Goal: Task Accomplishment & Management: Manage account settings

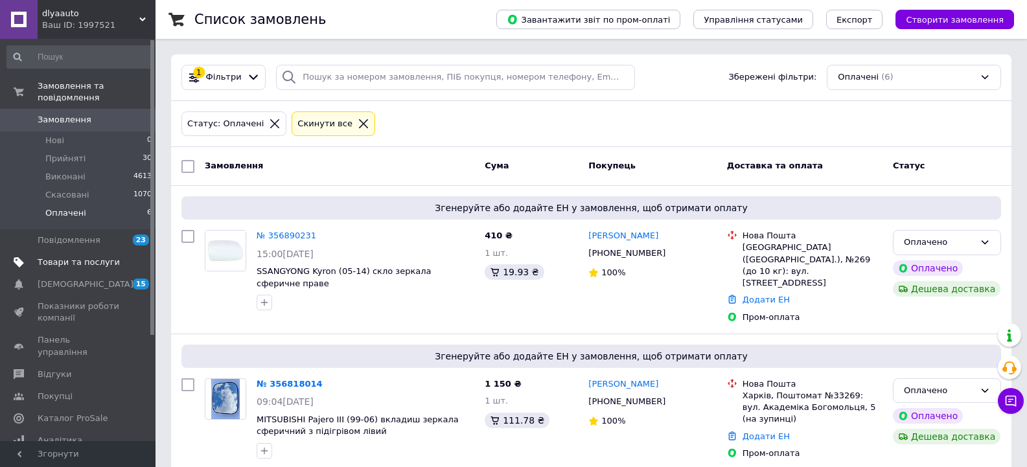
click at [67, 257] on span "Товари та послуги" at bounding box center [79, 263] width 82 height 12
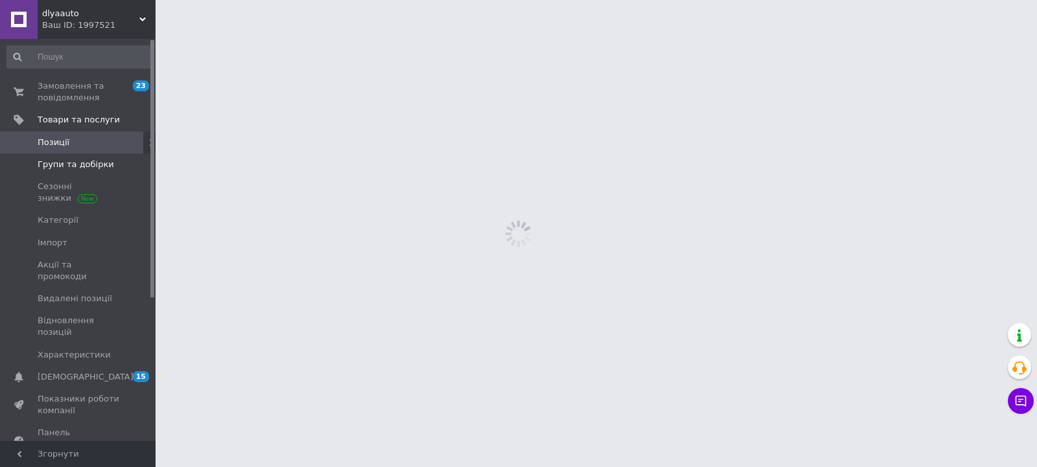
click at [75, 168] on span "Групи та добірки" at bounding box center [76, 165] width 76 height 12
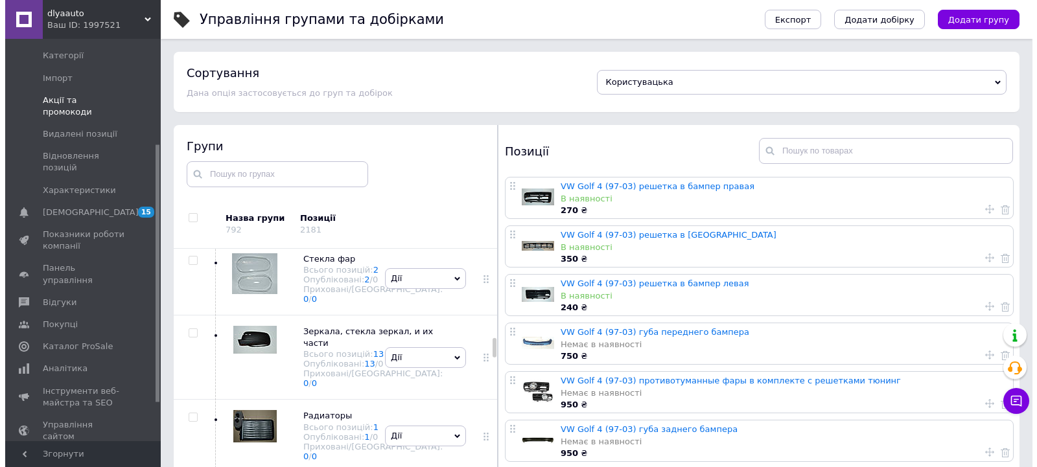
scroll to position [159, 0]
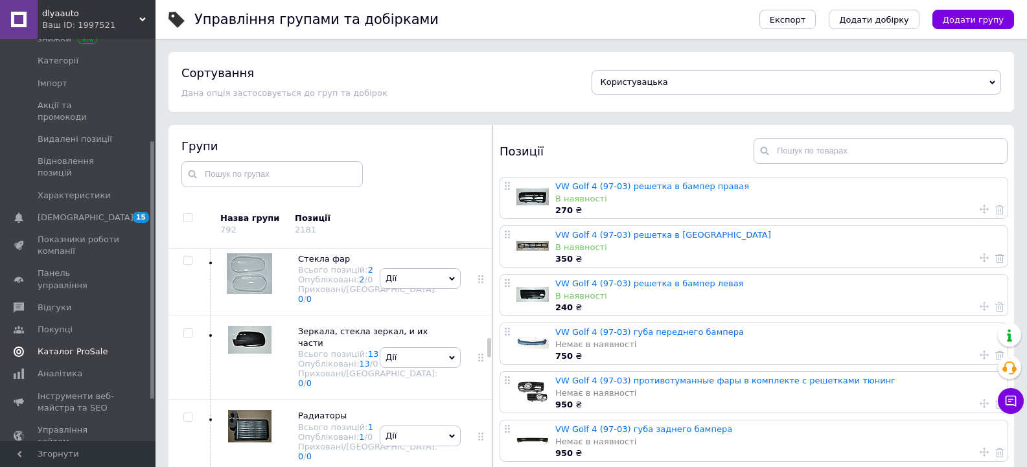
click at [89, 346] on span "Каталог ProSale" at bounding box center [73, 352] width 70 height 12
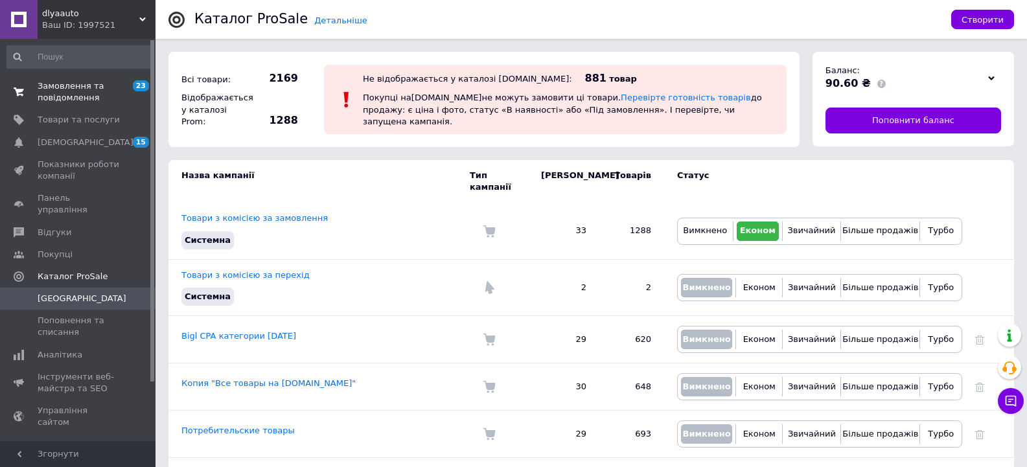
click at [69, 88] on span "Замовлення та повідомлення" at bounding box center [79, 91] width 82 height 23
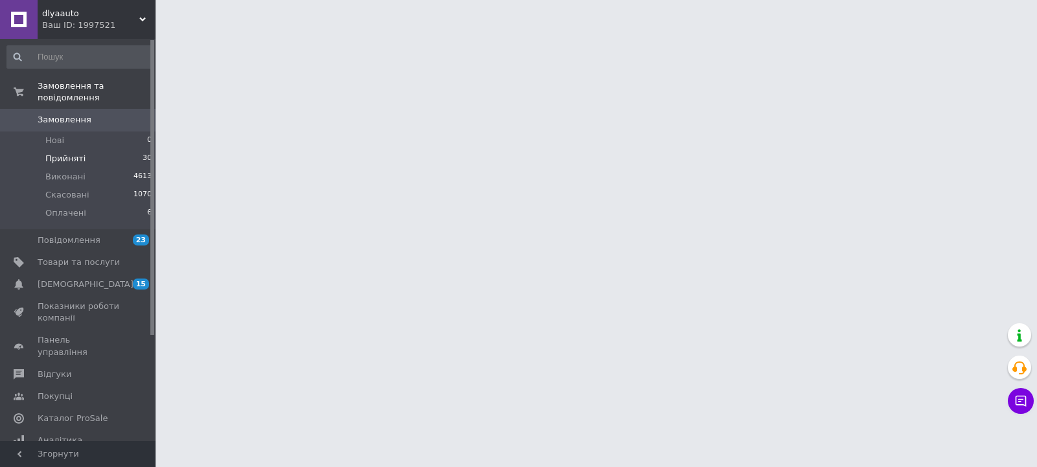
click at [93, 150] on li "Прийняті 30" at bounding box center [79, 159] width 159 height 18
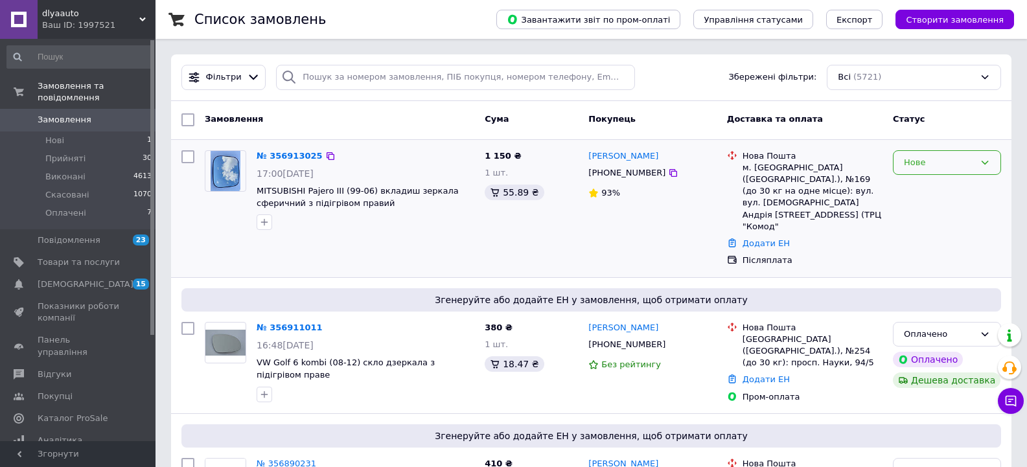
click at [905, 164] on div "Нове" at bounding box center [939, 163] width 71 height 14
click at [912, 189] on li "Прийнято" at bounding box center [947, 190] width 107 height 24
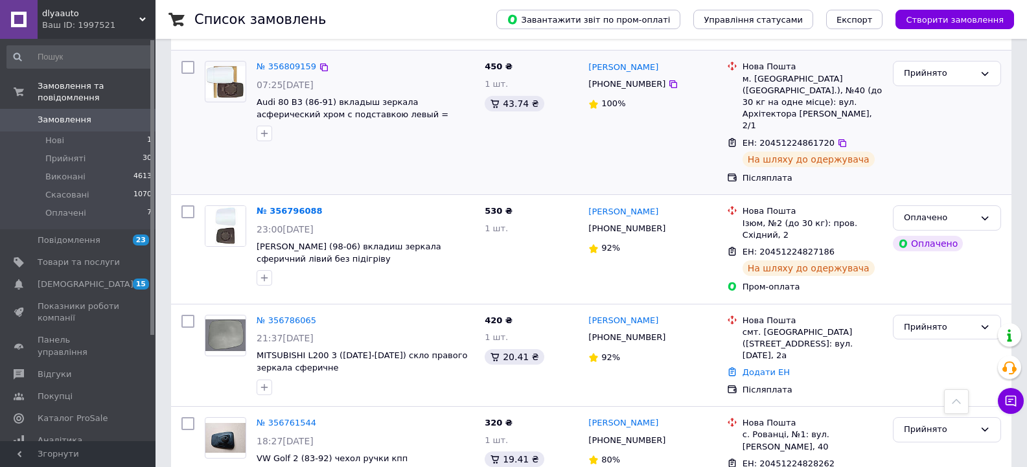
scroll to position [842, 0]
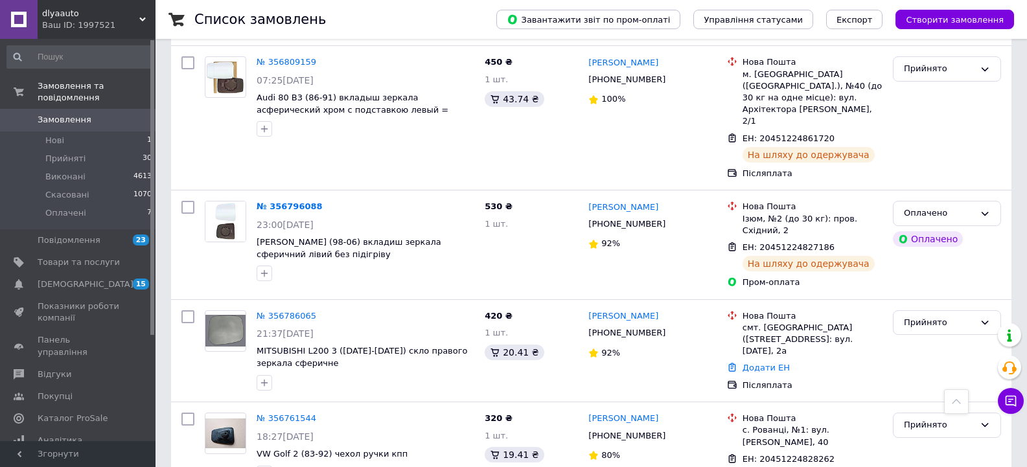
drag, startPoint x: 845, startPoint y: 114, endPoint x: 1033, endPoint y: 80, distance: 191.0
drag, startPoint x: 1033, startPoint y: 80, endPoint x: 438, endPoint y: 220, distance: 611.1
click at [438, 263] on div at bounding box center [365, 273] width 223 height 21
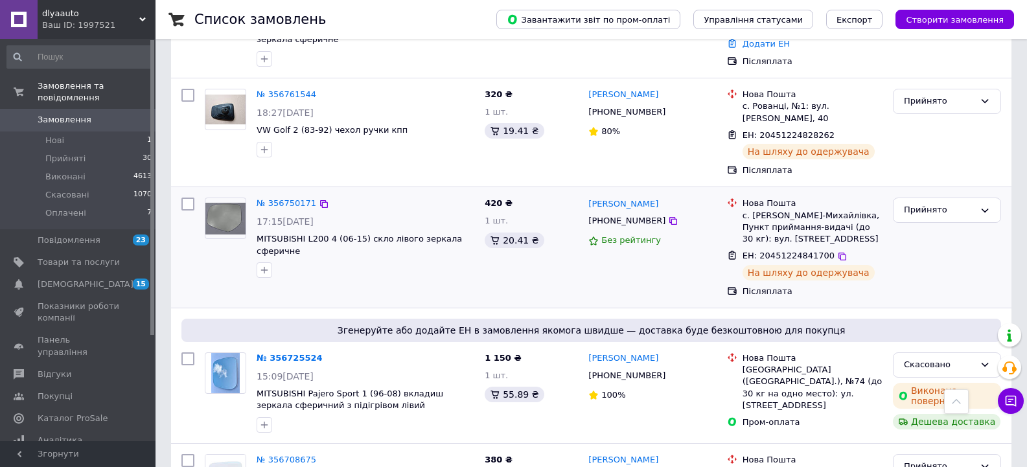
scroll to position [1102, 0]
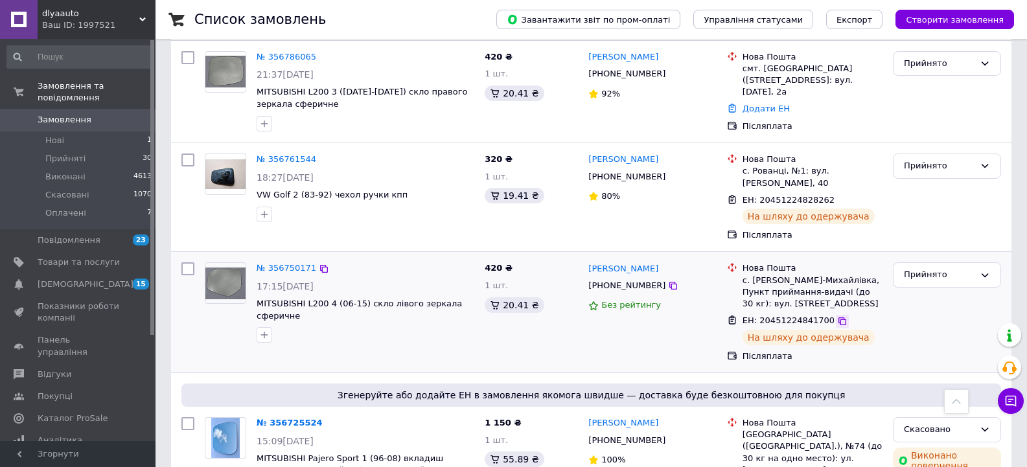
click at [837, 316] on icon at bounding box center [842, 321] width 10 height 10
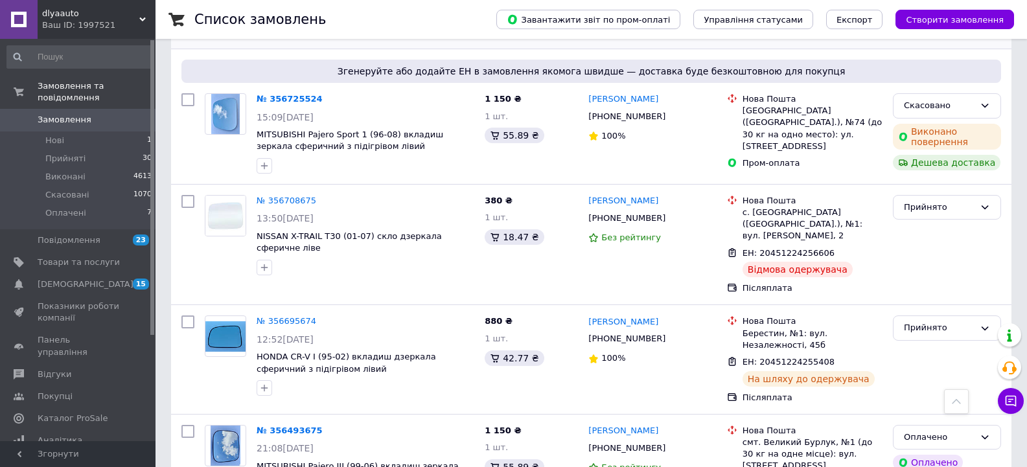
scroll to position [1361, 0]
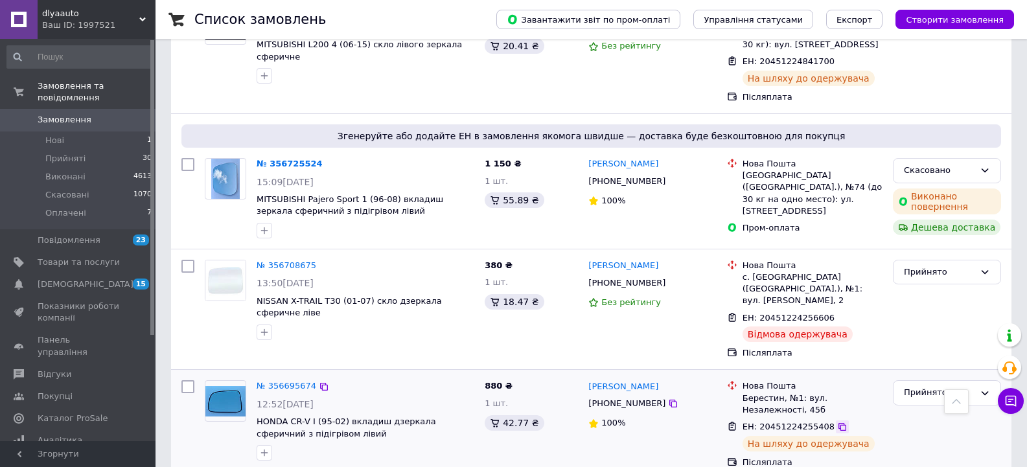
click at [839, 423] on icon at bounding box center [843, 427] width 8 height 8
drag, startPoint x: 608, startPoint y: 297, endPoint x: 590, endPoint y: 299, distance: 18.2
click at [590, 379] on div "[PERSON_NAME]" at bounding box center [652, 386] width 131 height 15
copy link "[PERSON_NAME]"
click at [839, 423] on icon at bounding box center [843, 427] width 8 height 8
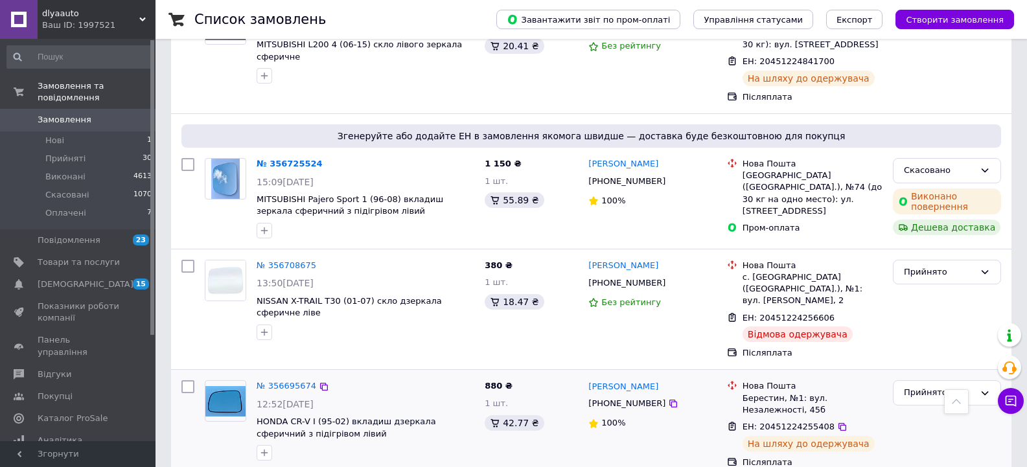
drag, startPoint x: 657, startPoint y: 320, endPoint x: 577, endPoint y: 345, distance: 84.2
click at [668, 399] on icon at bounding box center [673, 404] width 10 height 10
drag, startPoint x: 745, startPoint y: 314, endPoint x: 797, endPoint y: 314, distance: 52.5
click at [797, 393] on div "Берестин, №1: вул. Незалежності, 45б" at bounding box center [813, 404] width 140 height 23
copy div "Берестин, №1"
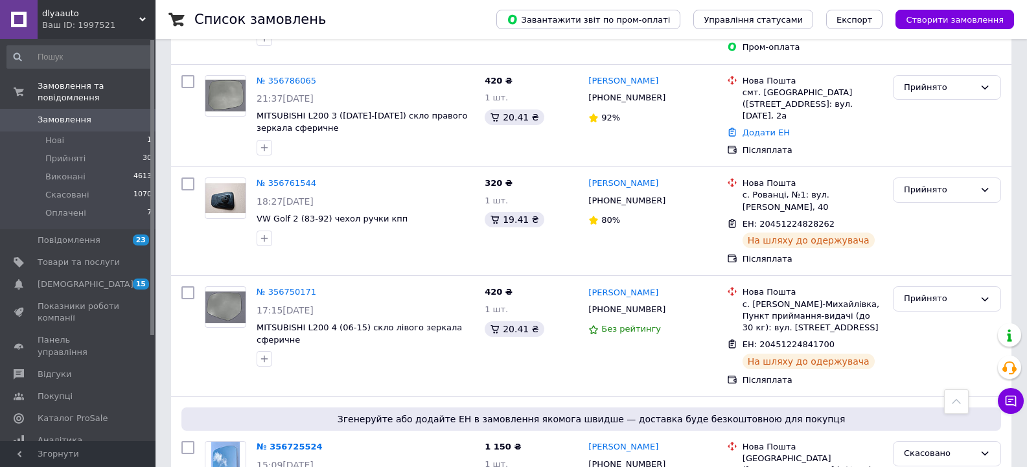
scroll to position [1037, 0]
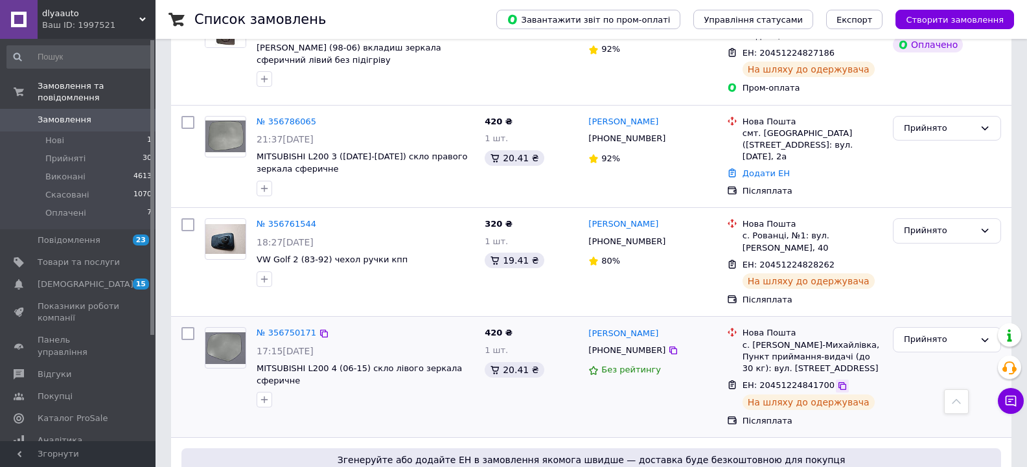
click at [837, 381] on icon at bounding box center [842, 386] width 10 height 10
drag, startPoint x: 682, startPoint y: 257, endPoint x: 590, endPoint y: 257, distance: 92.0
click at [590, 326] on div "[PERSON_NAME]" at bounding box center [652, 333] width 131 height 15
copy link "[PERSON_NAME]"
click at [668, 345] on icon at bounding box center [673, 350] width 10 height 10
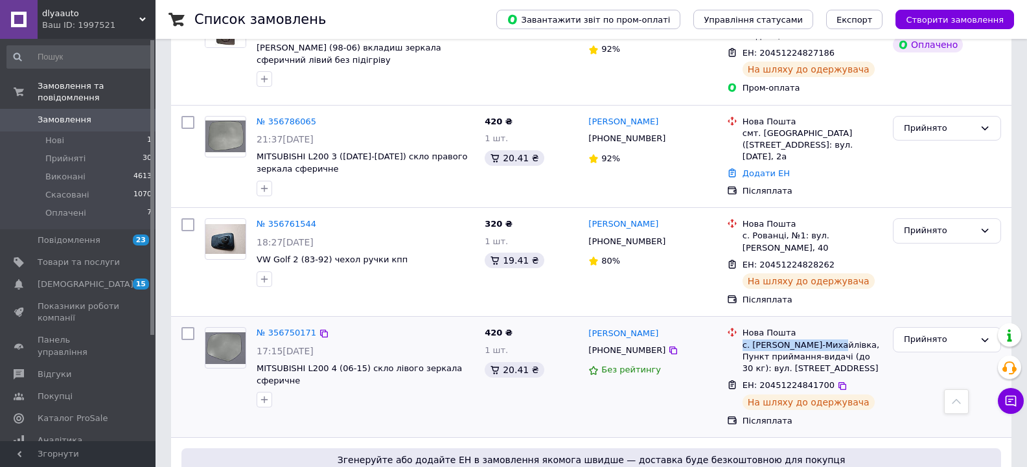
drag, startPoint x: 744, startPoint y: 272, endPoint x: 829, endPoint y: 270, distance: 85.6
click at [829, 340] on div "с. [PERSON_NAME]-Михайлівка, Пункт приймання-видачі (до 30 кг): вул. [STREET_AD…" at bounding box center [813, 358] width 140 height 36
copy div "с. [PERSON_NAME]-[GEOGRAPHIC_DATA]"
click at [88, 257] on span "Товари та послуги" at bounding box center [79, 263] width 82 height 12
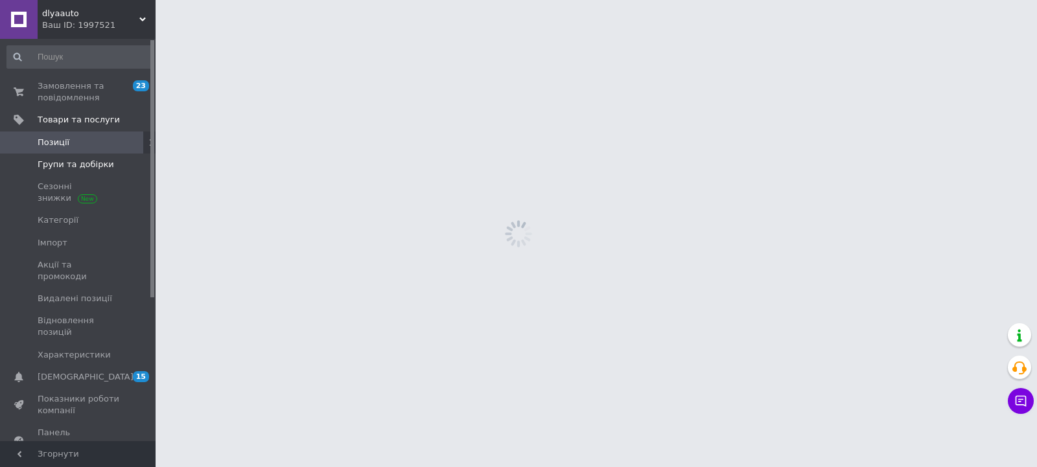
click at [85, 163] on span "Групи та добірки" at bounding box center [76, 165] width 76 height 12
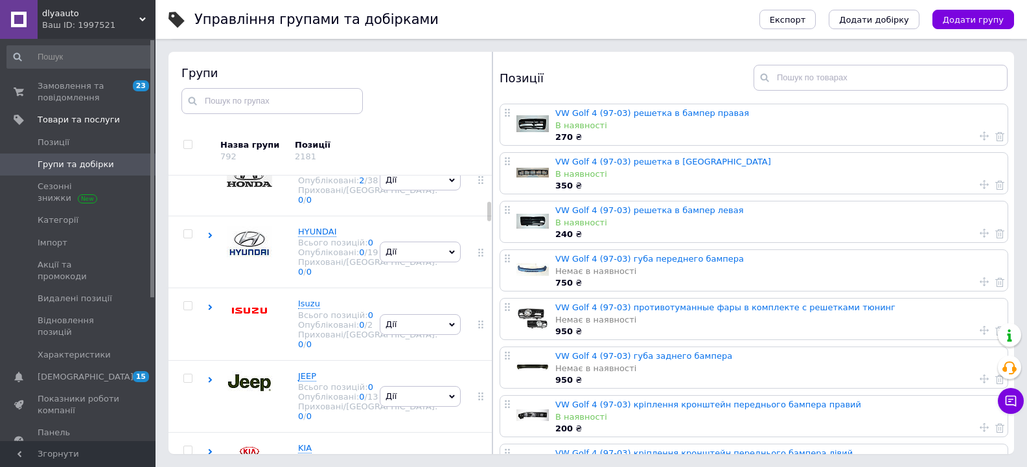
scroll to position [881, 0]
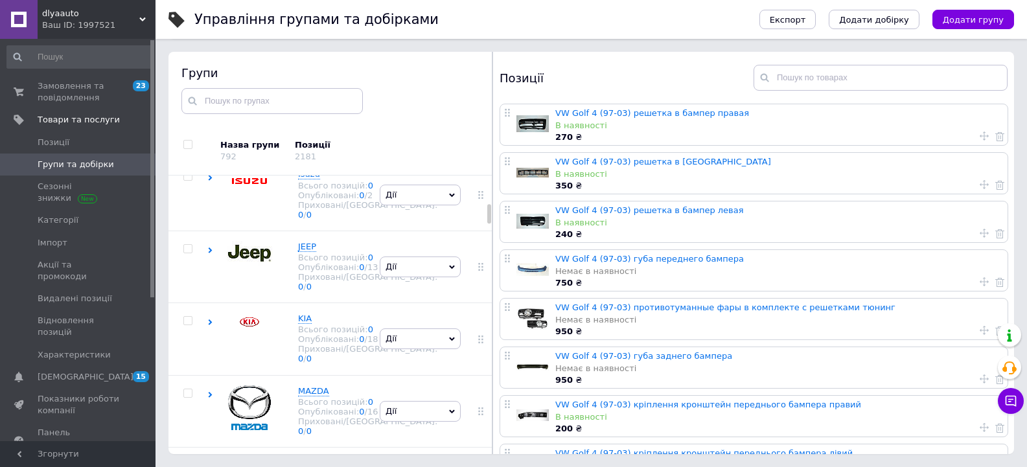
click at [307, 35] on span "HONDA" at bounding box center [313, 30] width 31 height 10
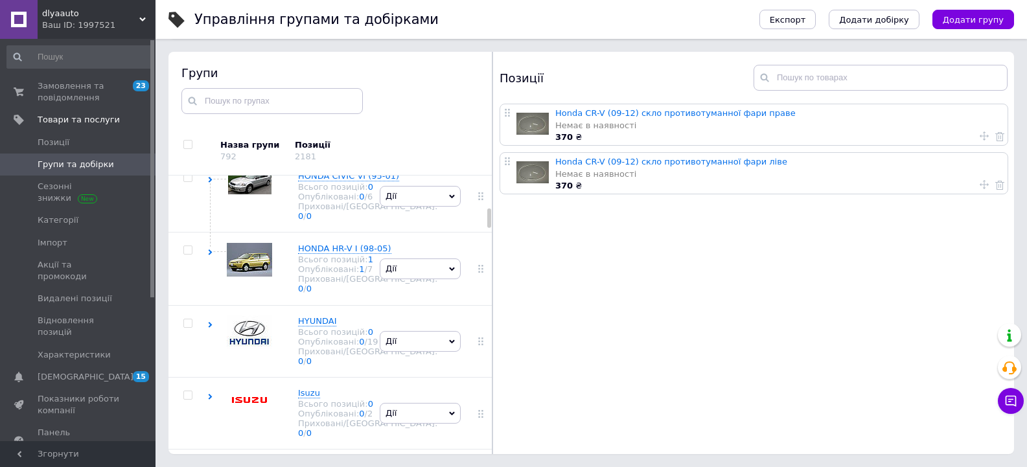
scroll to position [1205, 0]
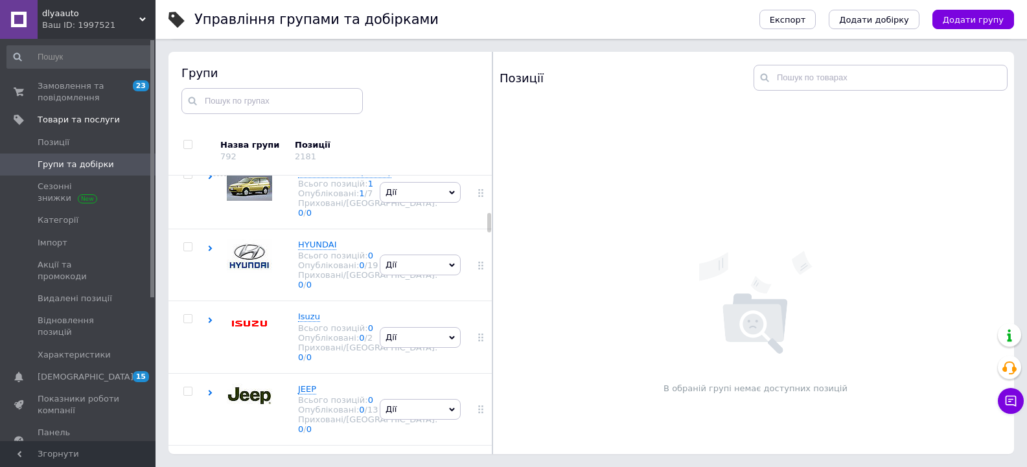
scroll to position [1335, 0]
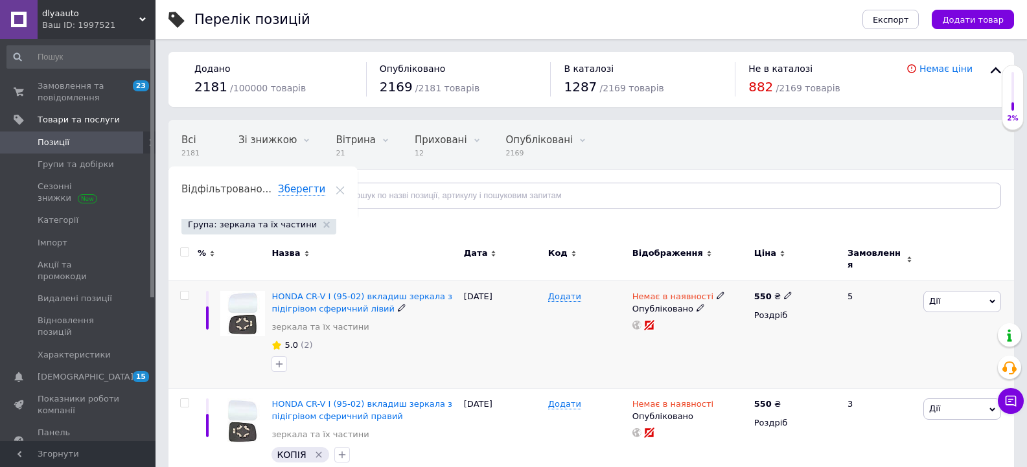
click at [649, 292] on span "Немає в наявності" at bounding box center [672, 299] width 81 height 14
click at [739, 299] on li "В наявності" at bounding box center [788, 306] width 123 height 18
click at [739, 319] on input at bounding box center [775, 330] width 98 height 26
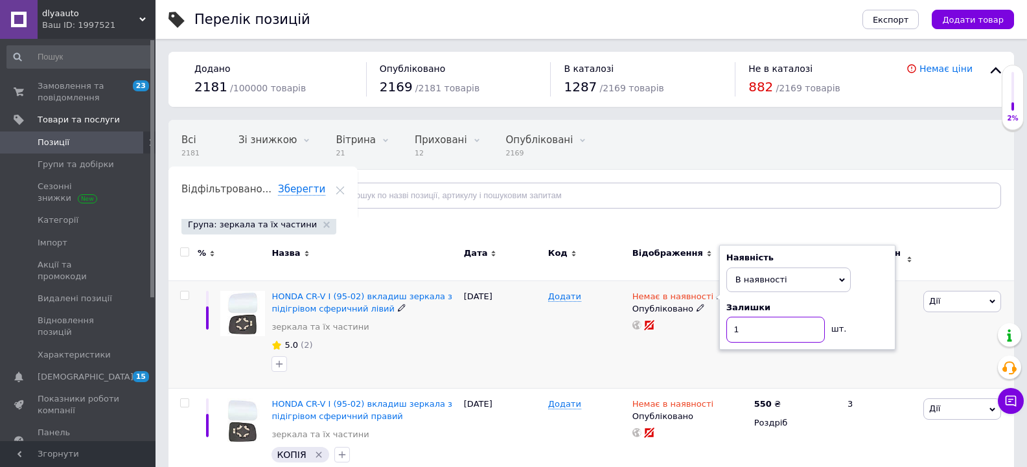
type input "1"
click at [624, 356] on div "Додати" at bounding box center [587, 335] width 84 height 108
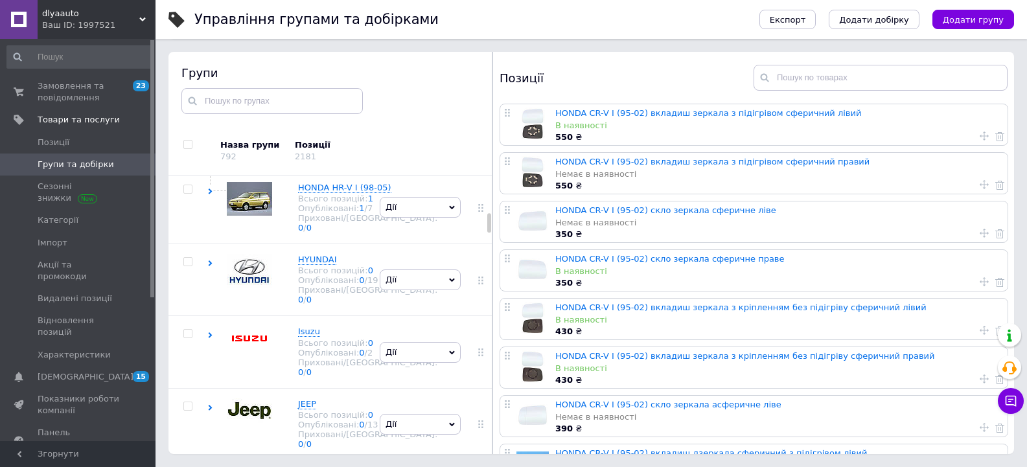
scroll to position [1177, 0]
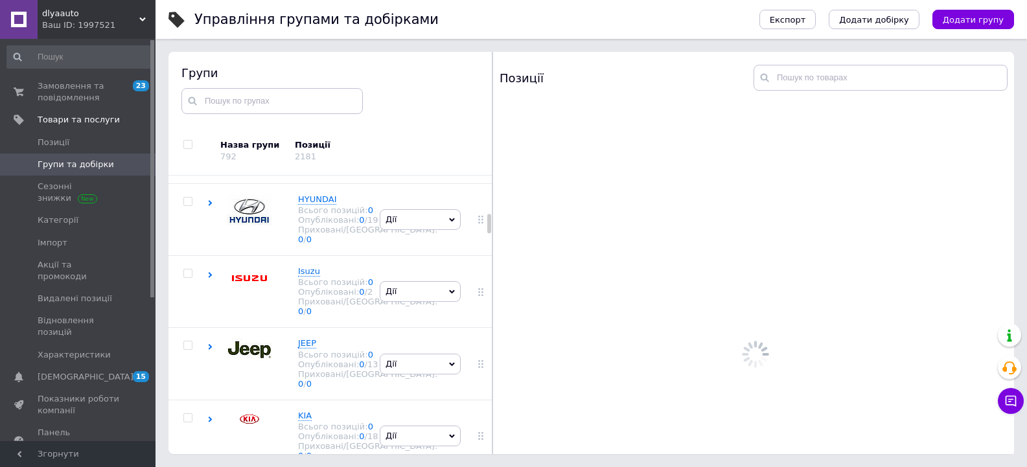
scroll to position [1306, 0]
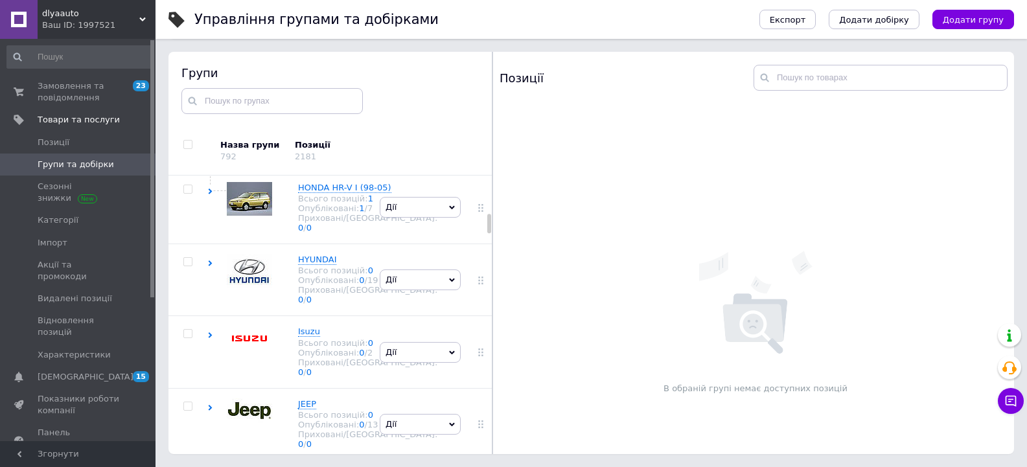
scroll to position [1371, 0]
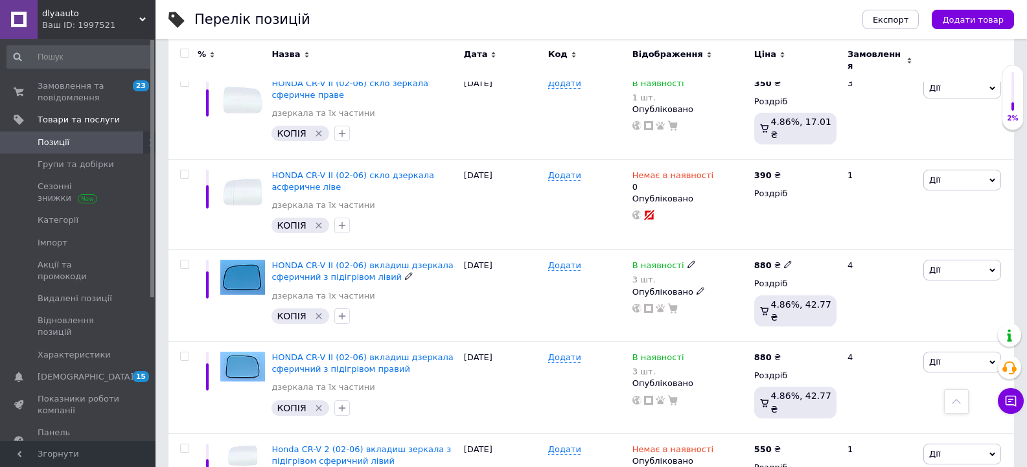
scroll to position [324, 0]
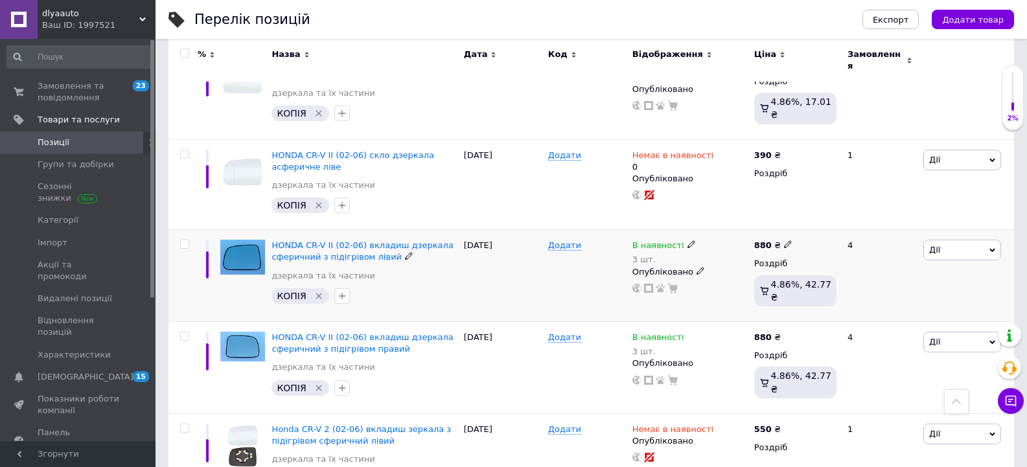
click at [654, 240] on span "В наявності" at bounding box center [658, 247] width 52 height 14
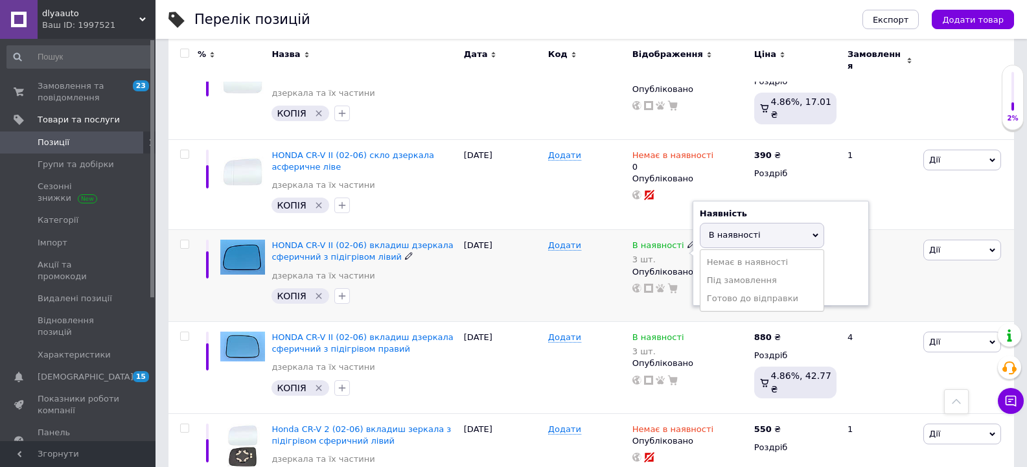
click at [837, 258] on div "Залишки" at bounding box center [781, 264] width 162 height 12
drag, startPoint x: 725, startPoint y: 275, endPoint x: 630, endPoint y: 281, distance: 95.4
click at [672, 281] on div "В наявності 3 шт. Наявність В наявності Немає в наявності Під замовлення [PERSO…" at bounding box center [689, 267] width 115 height 54
type input "1"
click at [520, 275] on div "[DATE]" at bounding box center [503, 276] width 84 height 92
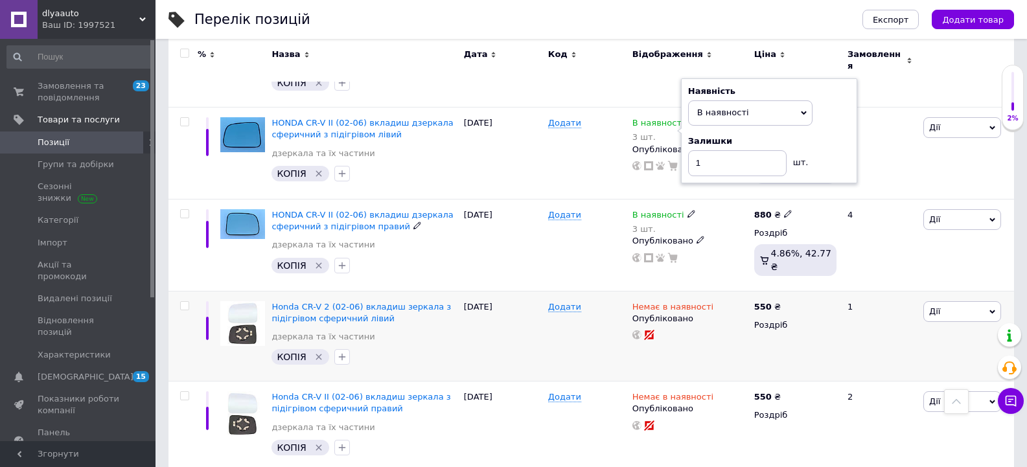
scroll to position [452, 0]
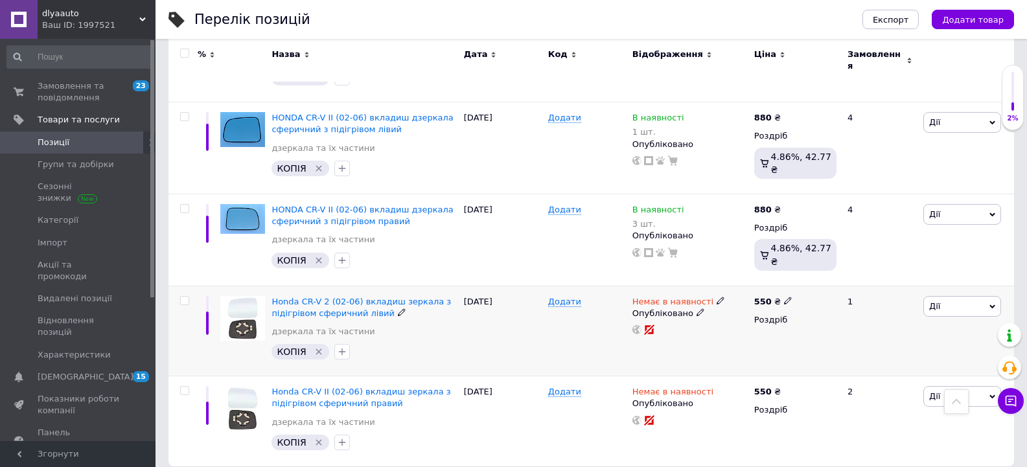
click at [658, 297] on span "Немає в наявності" at bounding box center [672, 304] width 81 height 14
click at [754, 302] on li "В наявності" at bounding box center [788, 311] width 123 height 18
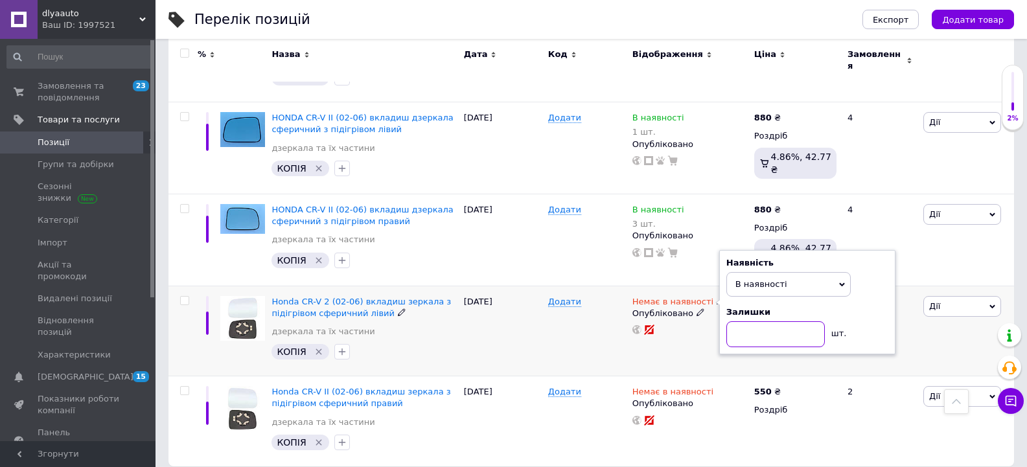
click at [751, 321] on input at bounding box center [775, 334] width 98 height 26
type input "1"
click at [520, 332] on div "[DATE]" at bounding box center [503, 331] width 84 height 91
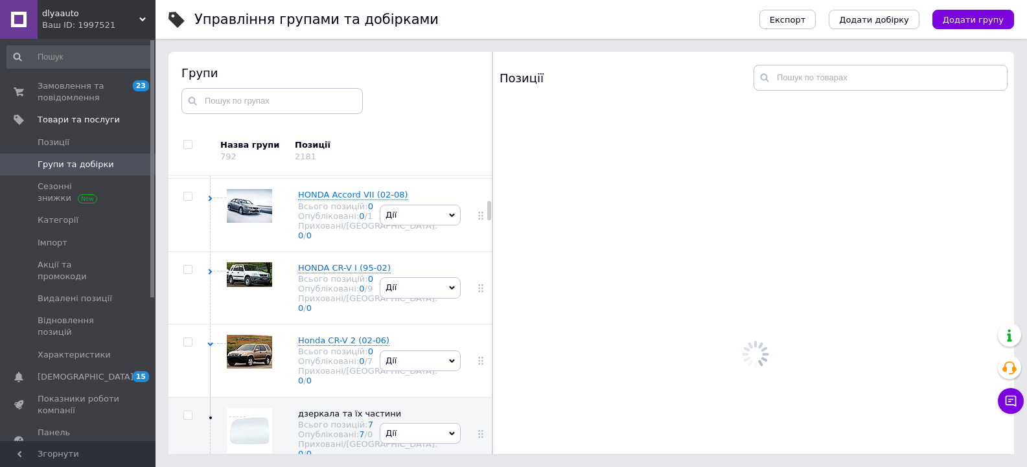
scroll to position [857, 0]
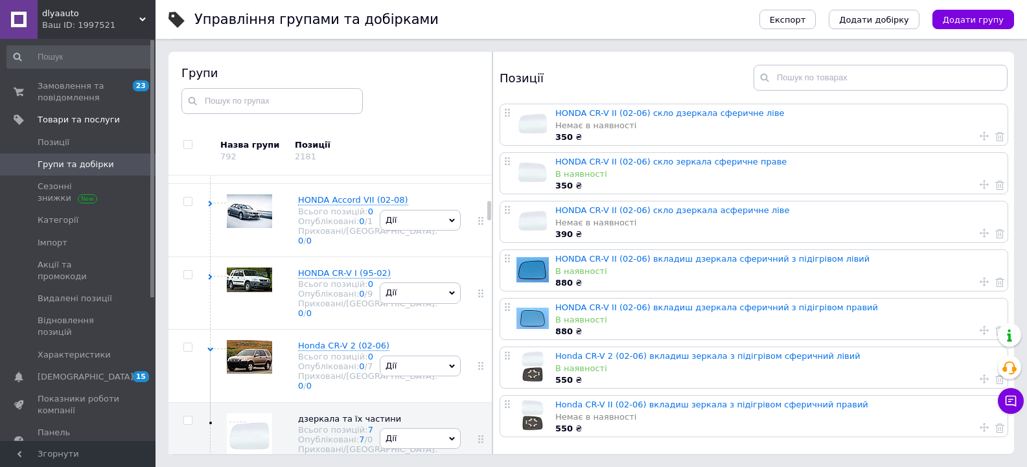
click at [317, 60] on span "HONDA" at bounding box center [313, 55] width 31 height 10
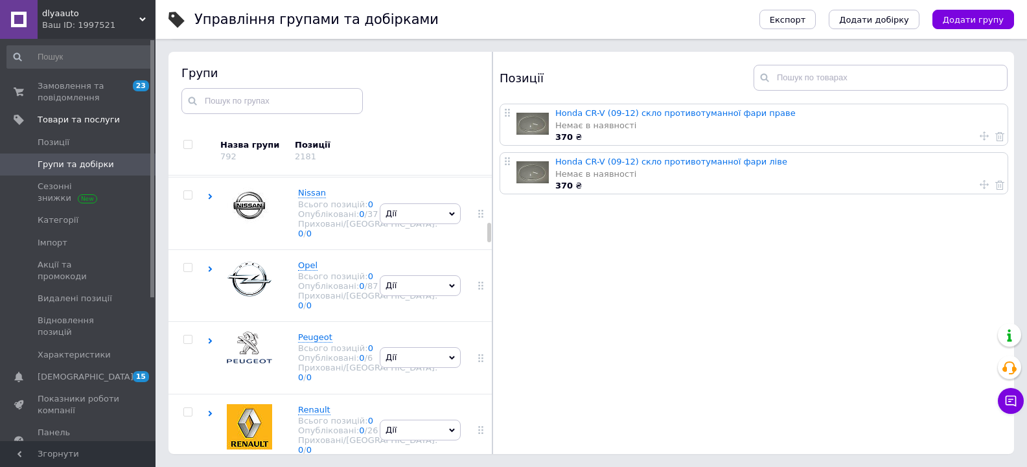
scroll to position [1570, 0]
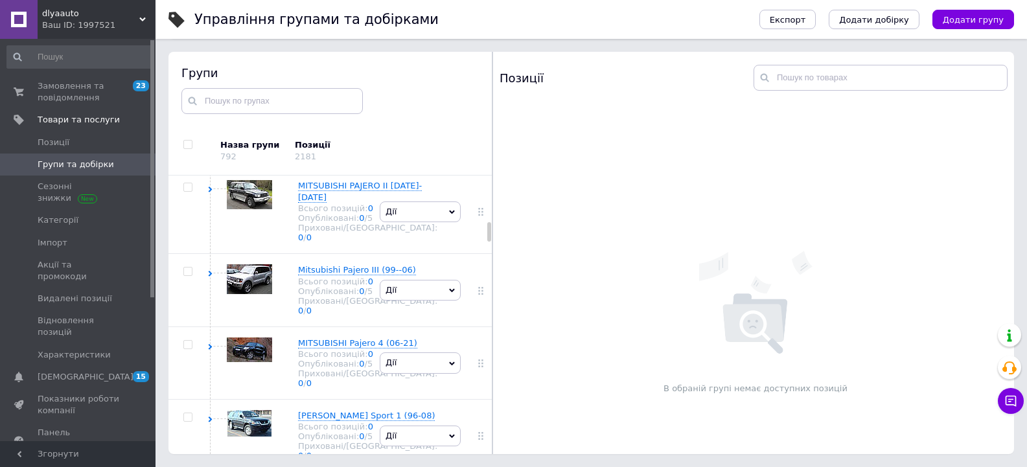
scroll to position [1764, 0]
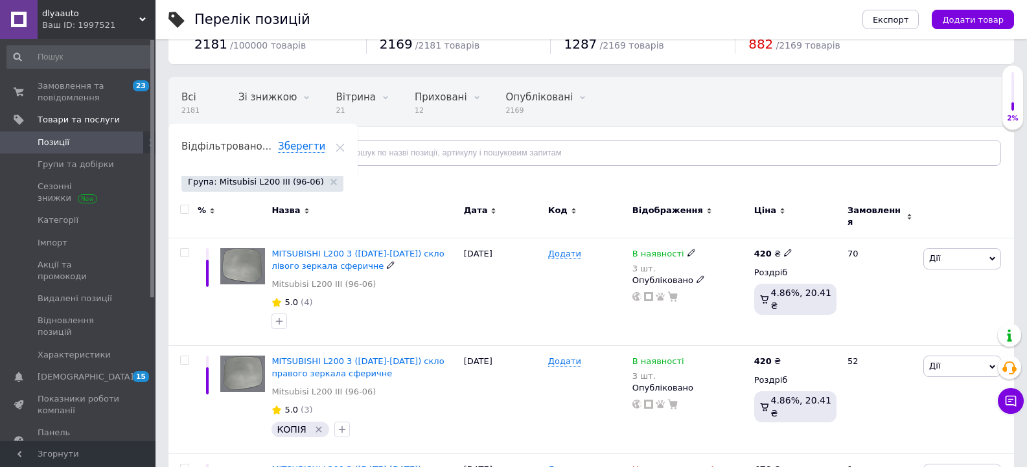
scroll to position [65, 0]
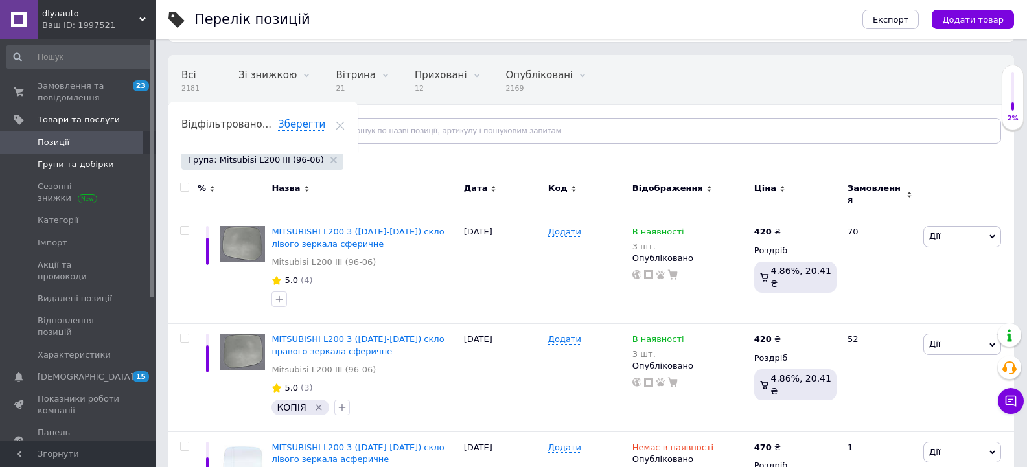
click at [80, 161] on span "Групи та добірки" at bounding box center [76, 165] width 76 height 12
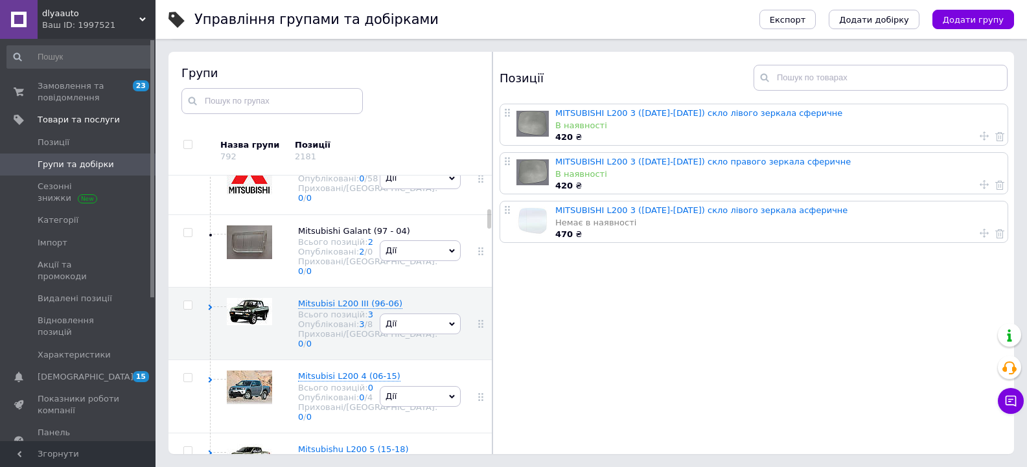
scroll to position [1261, 0]
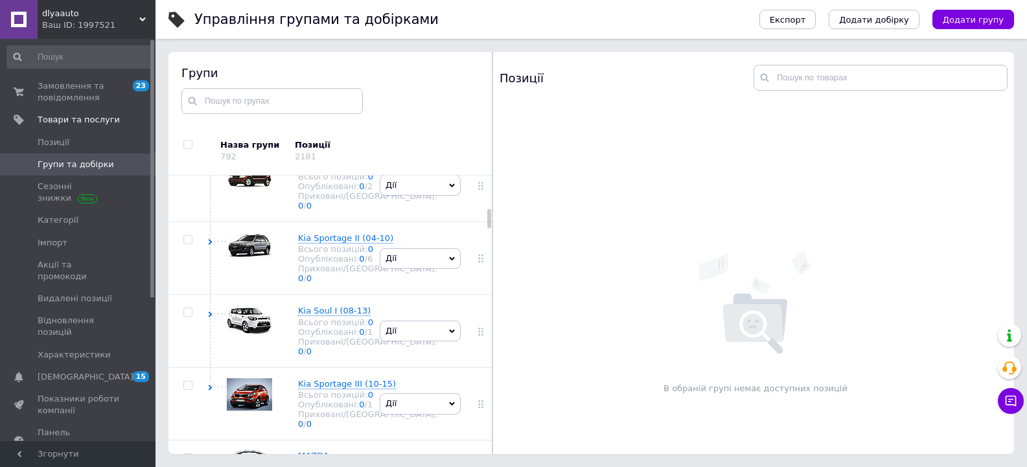
scroll to position [1391, 0]
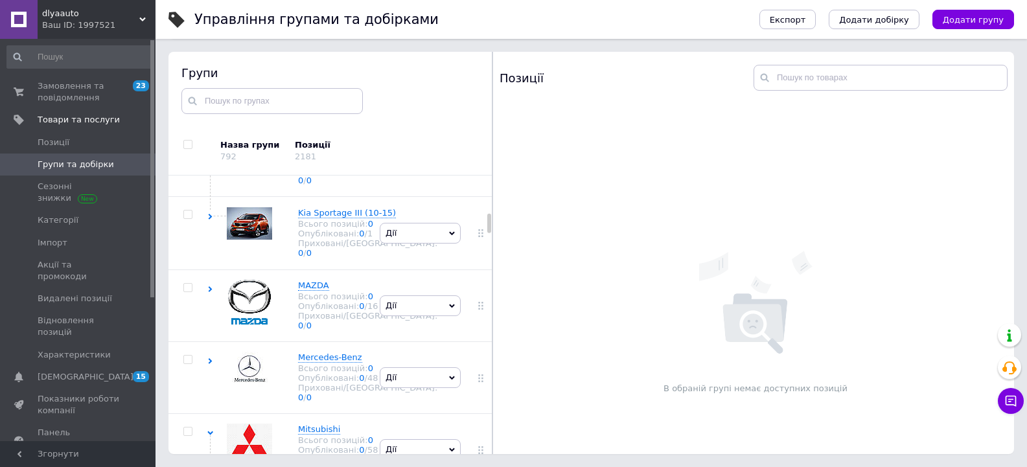
scroll to position [1585, 0]
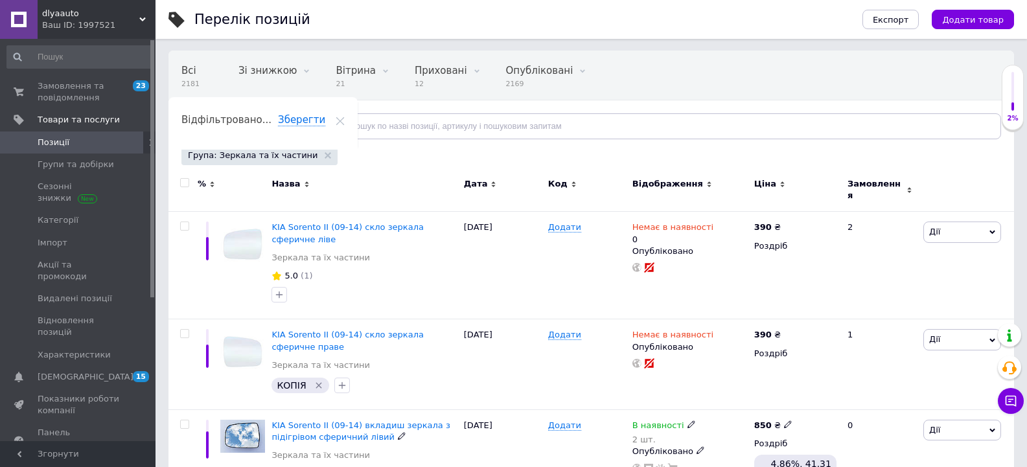
scroll to position [68, 0]
click at [97, 167] on span "Групи та добірки" at bounding box center [76, 165] width 76 height 12
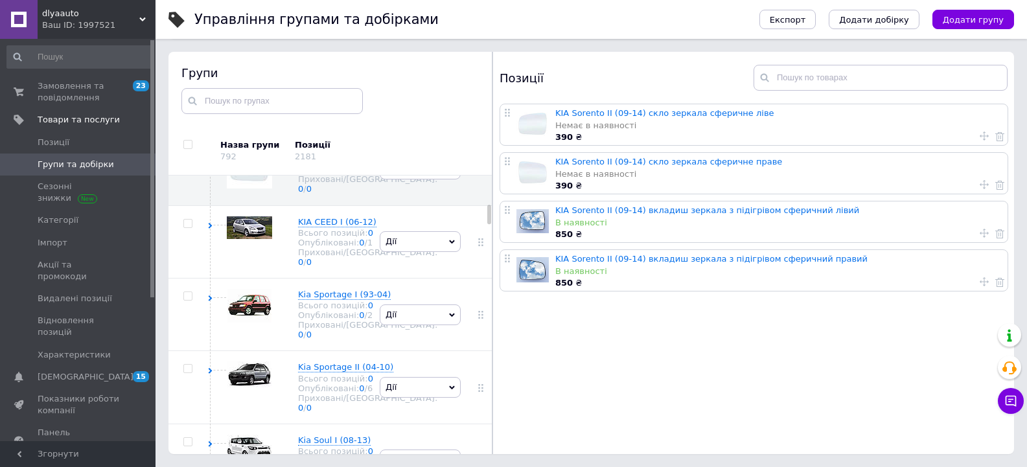
scroll to position [1188, 0]
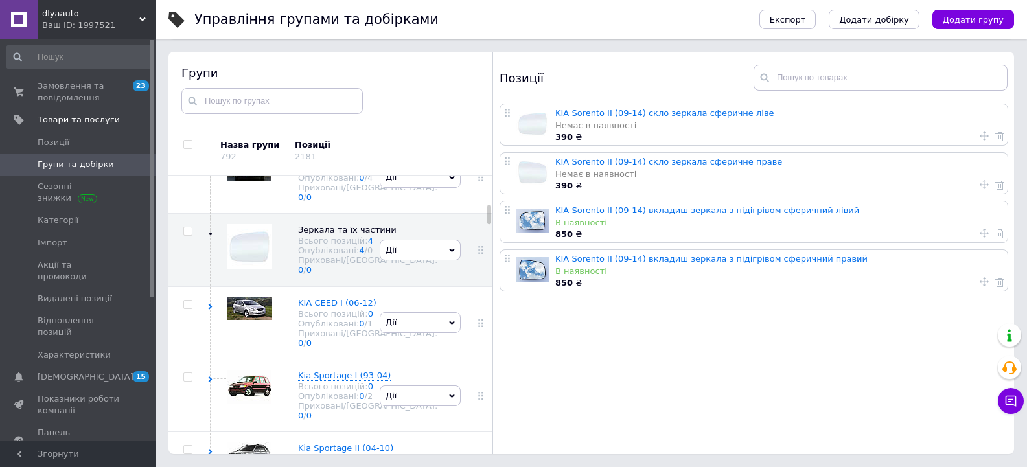
click at [307, 16] on span "KIA" at bounding box center [305, 11] width 14 height 10
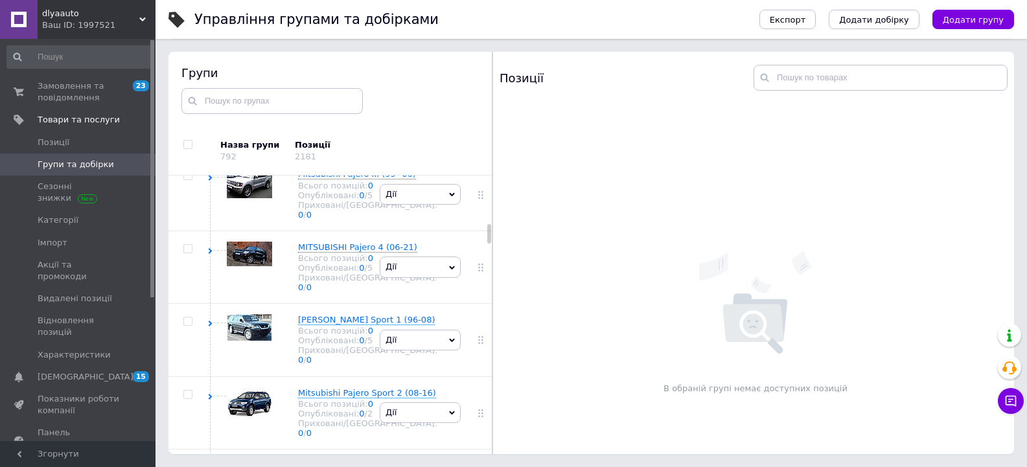
scroll to position [1642, 0]
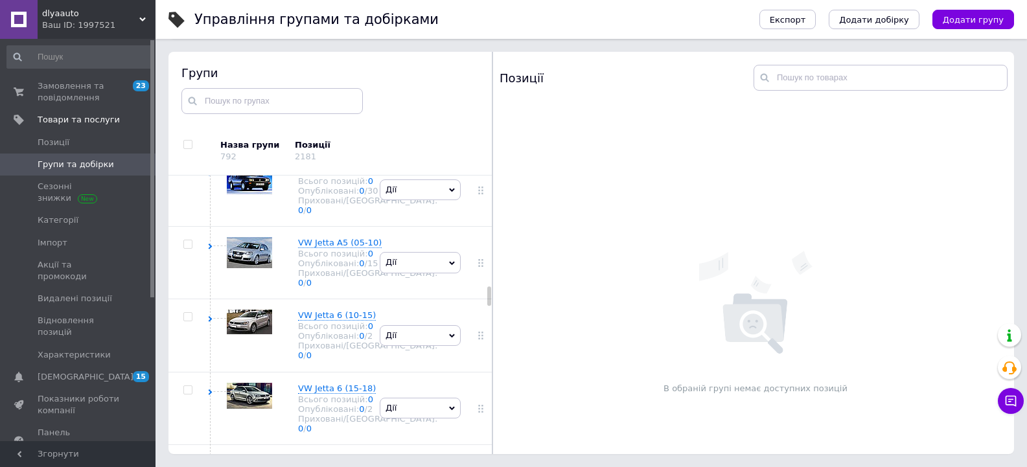
scroll to position [3586, 0]
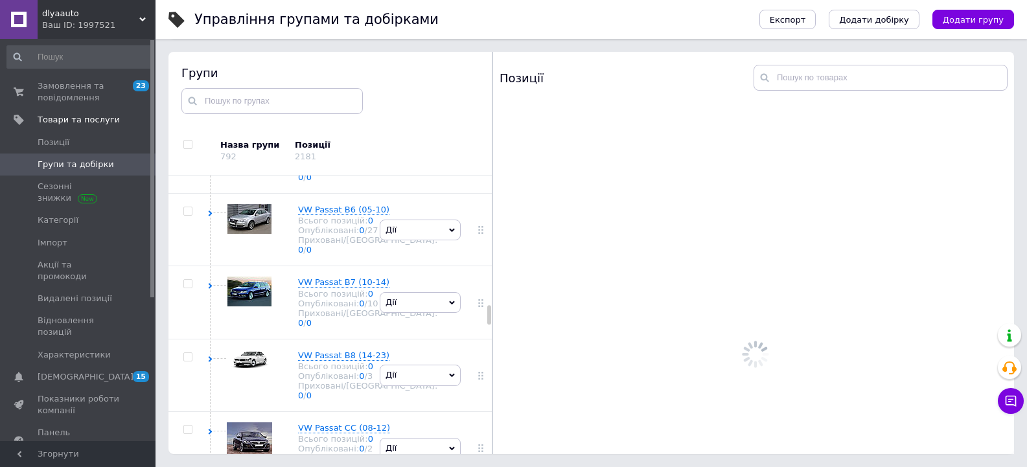
scroll to position [3716, 0]
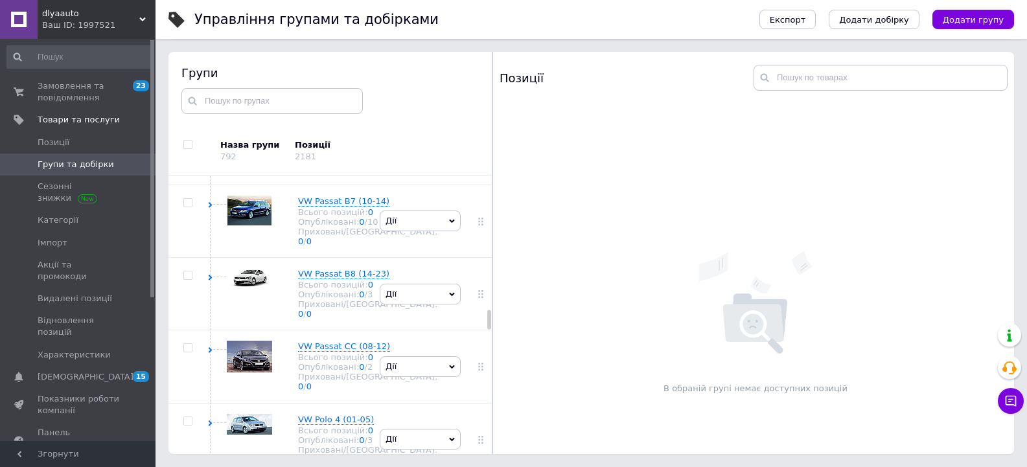
scroll to position [4105, 0]
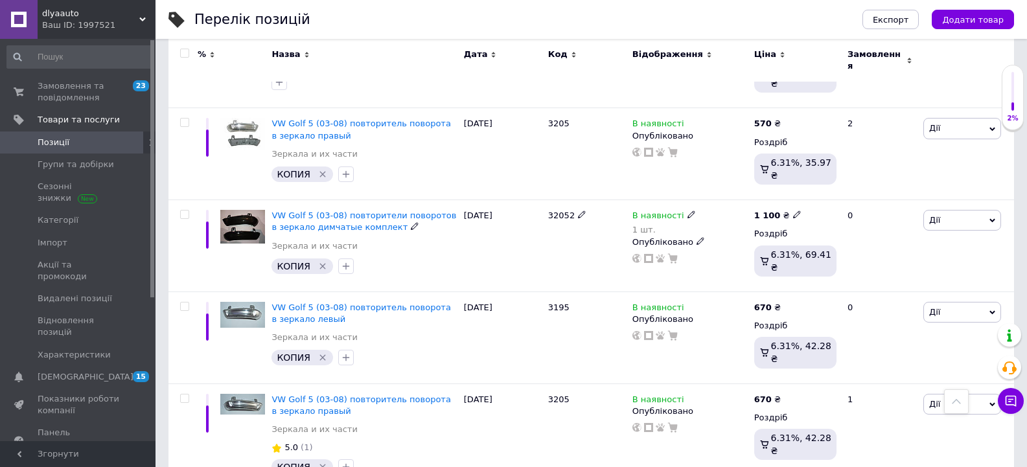
scroll to position [842, 0]
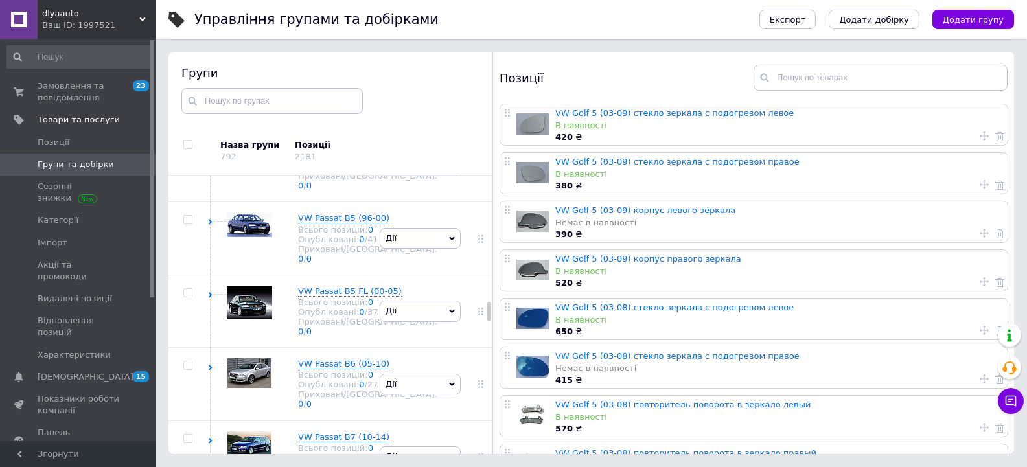
scroll to position [3744, 0]
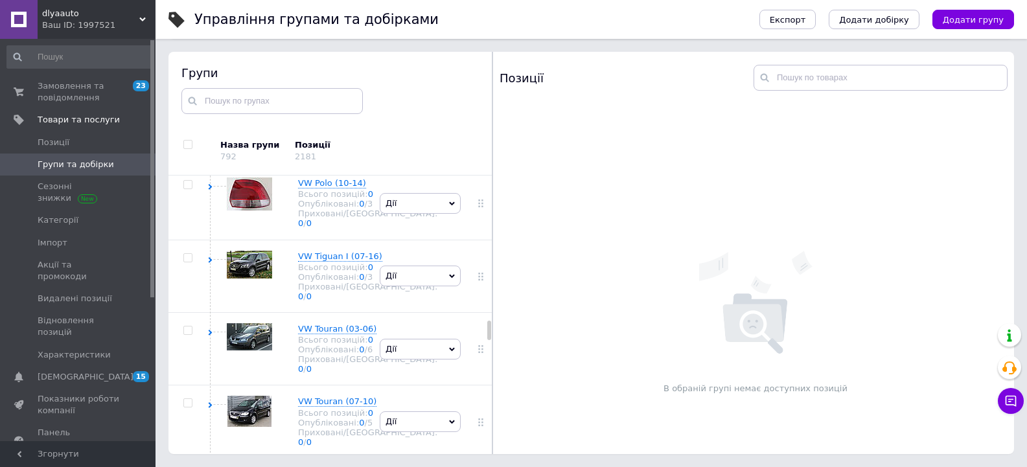
scroll to position [4133, 0]
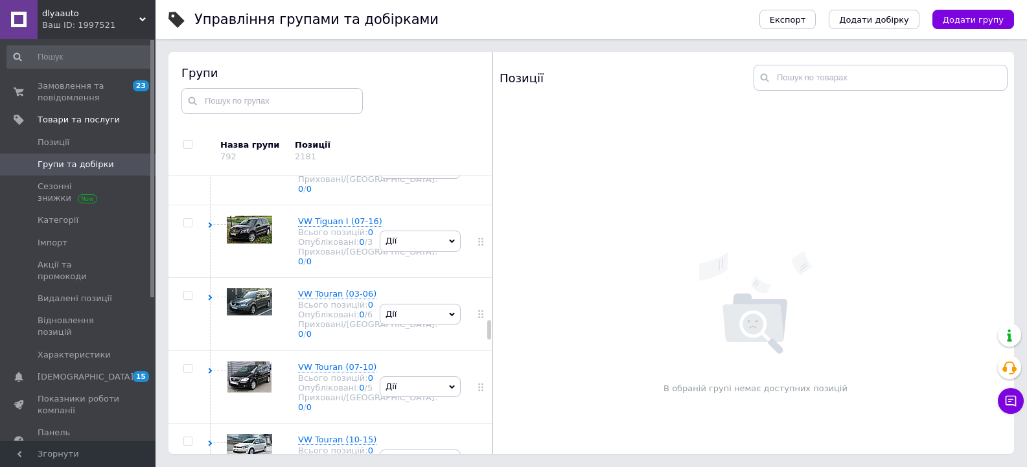
scroll to position [4392, 0]
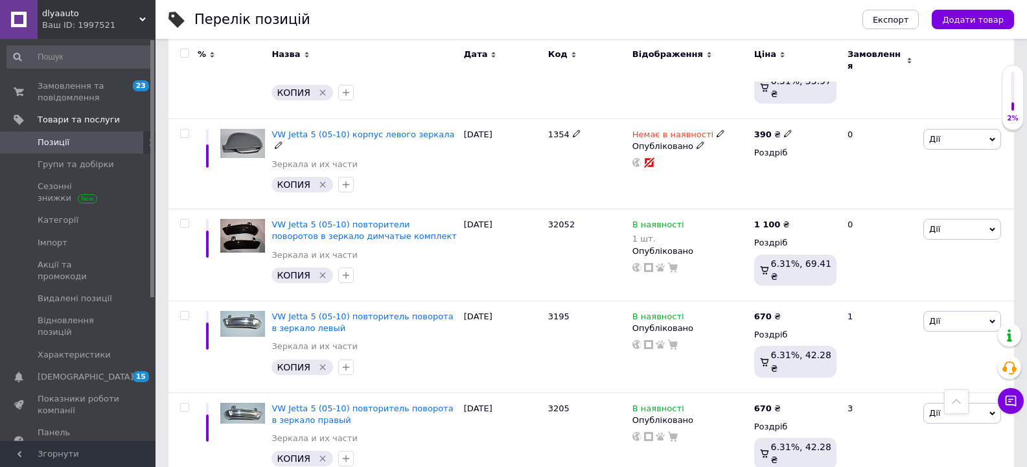
scroll to position [734, 0]
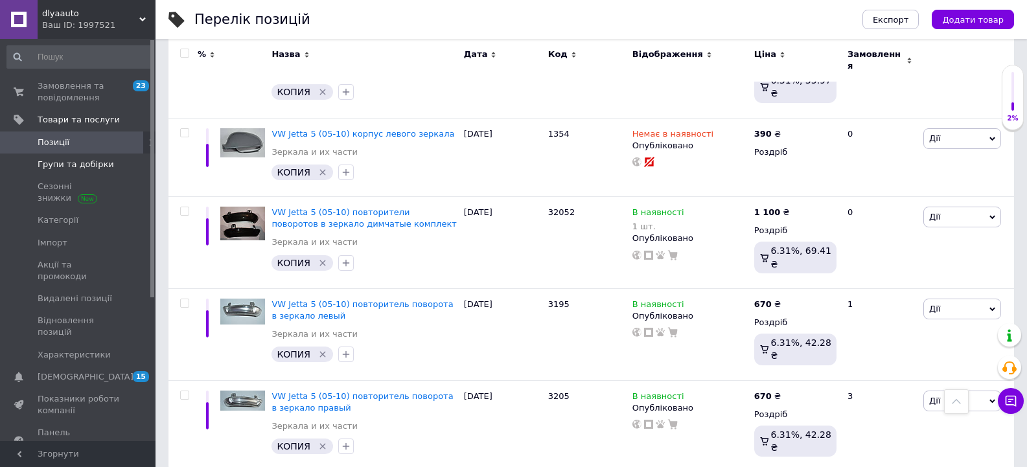
click at [82, 168] on span "Групи та добірки" at bounding box center [76, 165] width 76 height 12
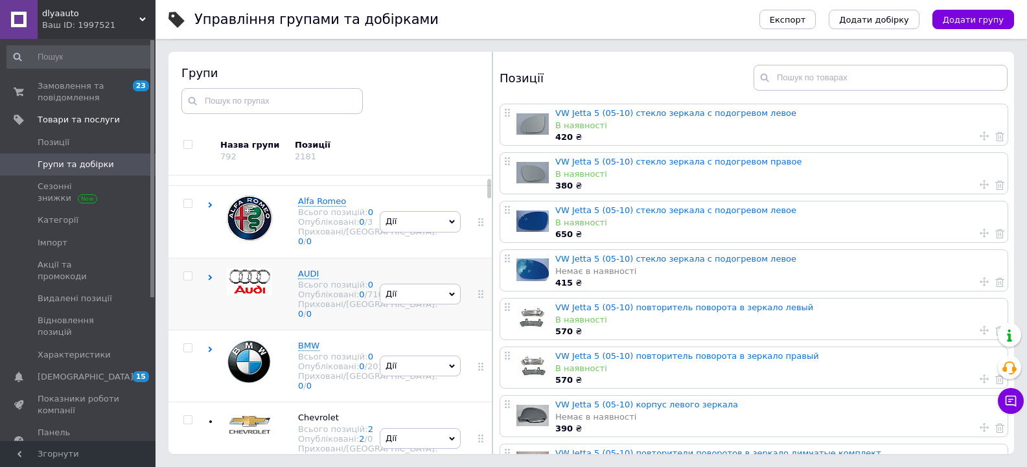
scroll to position [65, 0]
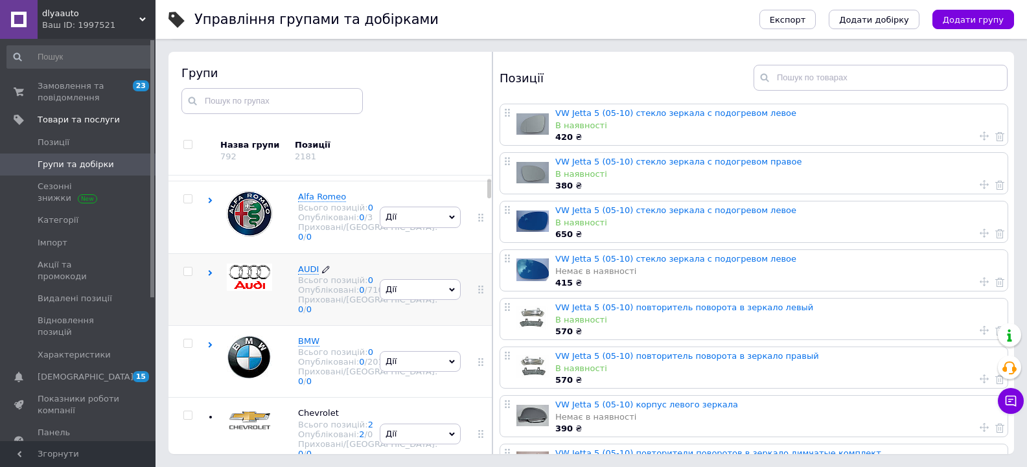
click at [309, 274] on span "AUDI" at bounding box center [308, 269] width 21 height 10
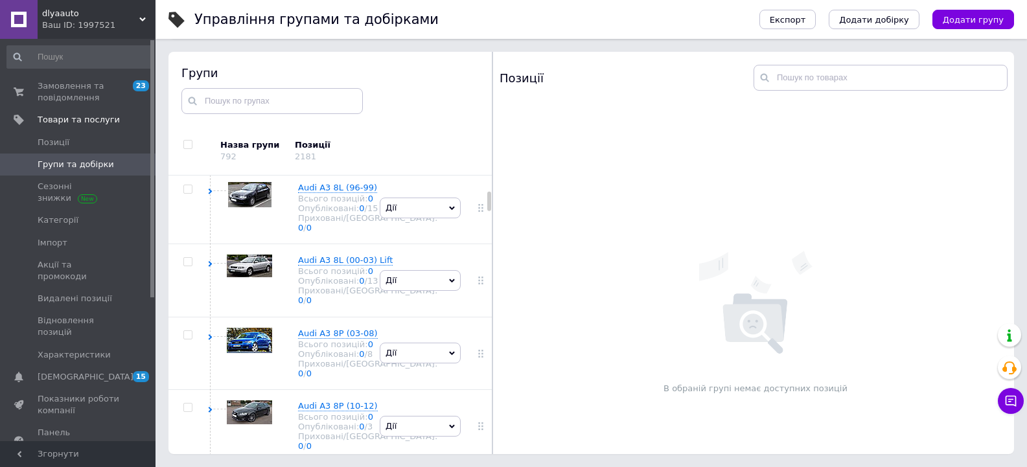
scroll to position [648, 0]
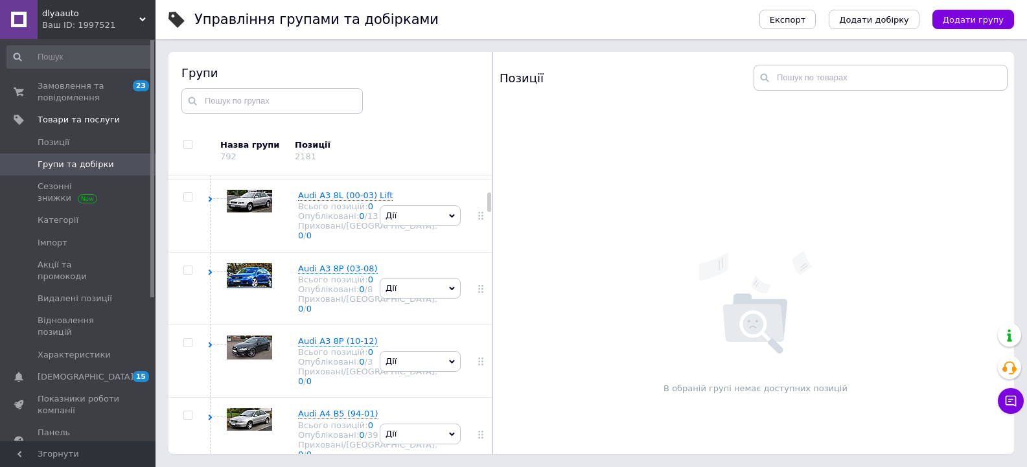
click at [305, 55] on span "Audi 100 C4 (91-94)" at bounding box center [340, 50] width 85 height 10
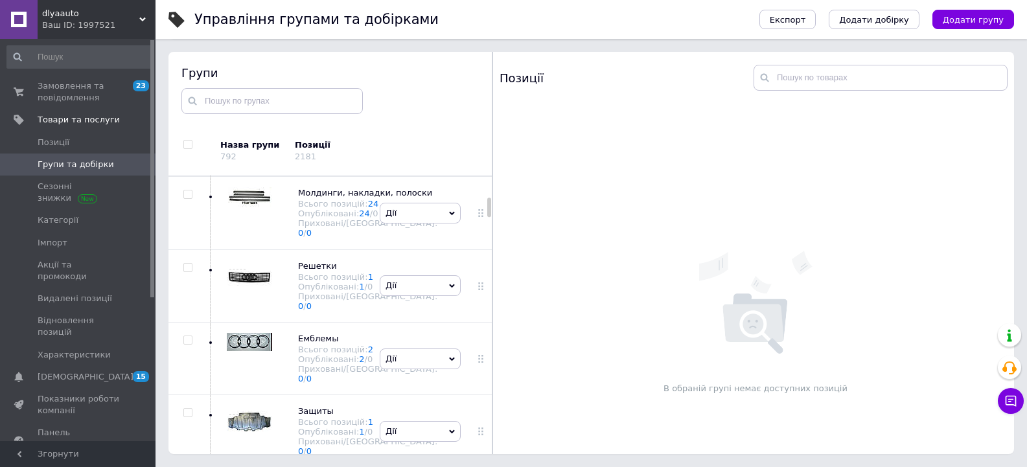
scroll to position [1037, 0]
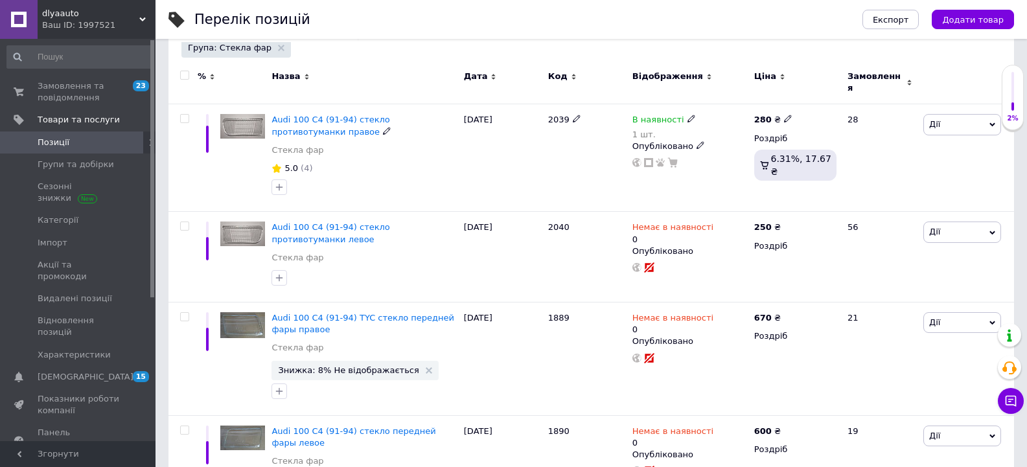
scroll to position [194, 0]
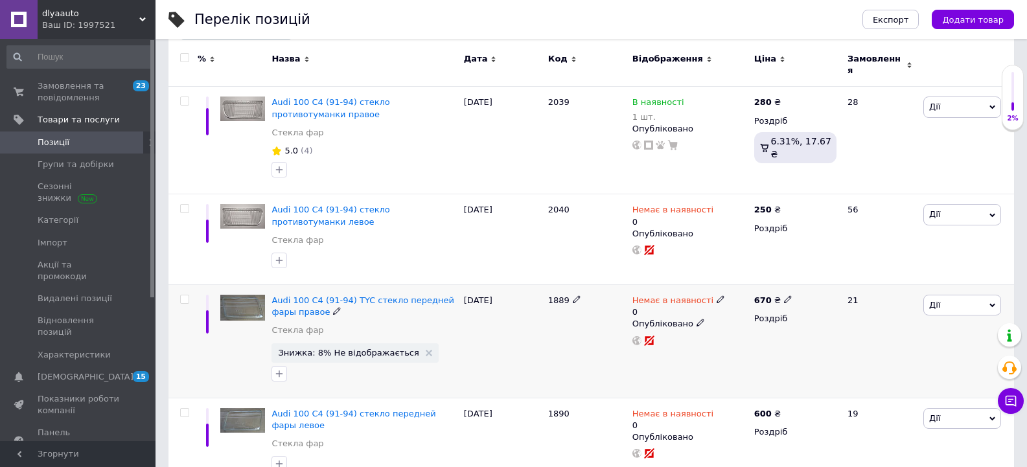
click at [677, 295] on span "Немає в наявності" at bounding box center [672, 302] width 81 height 14
click at [748, 312] on li "В наявності" at bounding box center [788, 316] width 123 height 18
drag, startPoint x: 752, startPoint y: 330, endPoint x: 729, endPoint y: 331, distance: 23.3
click at [729, 331] on input "0" at bounding box center [775, 340] width 98 height 26
type input "1"
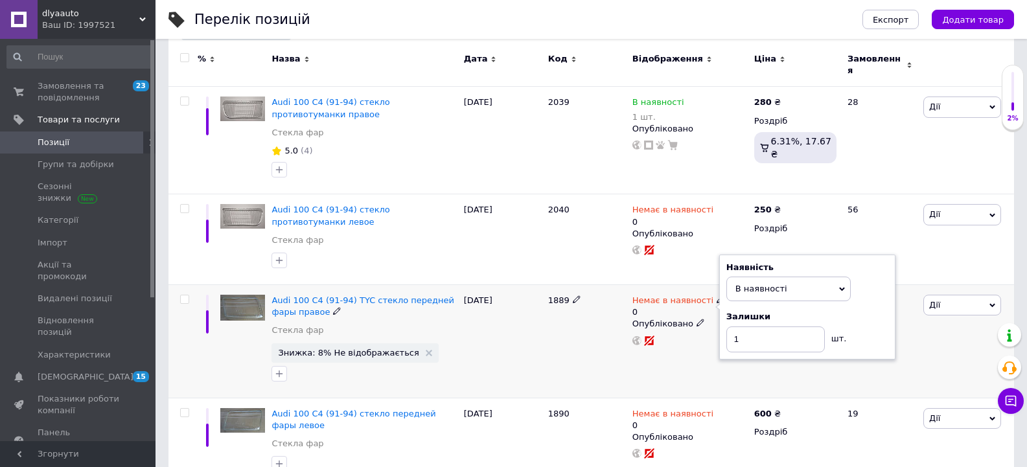
click at [580, 343] on div "1889" at bounding box center [587, 341] width 84 height 113
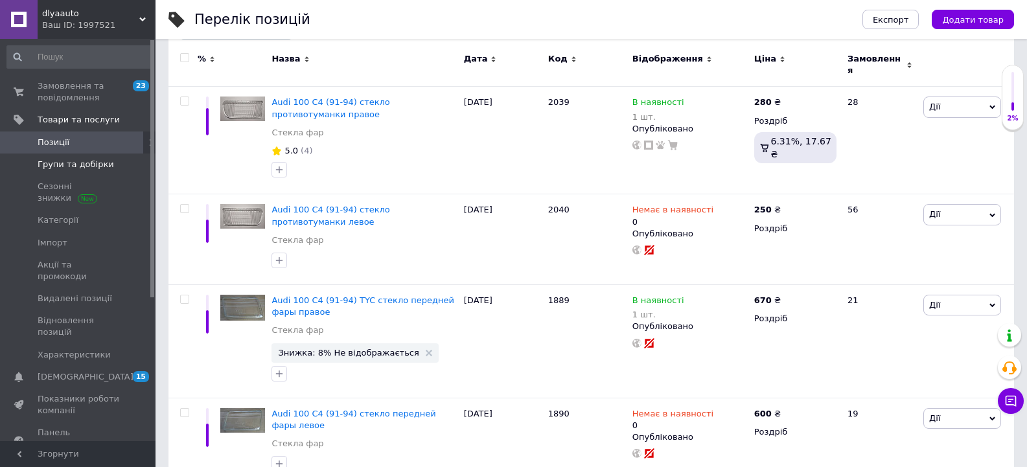
click at [104, 164] on span "Групи та добірки" at bounding box center [79, 165] width 82 height 12
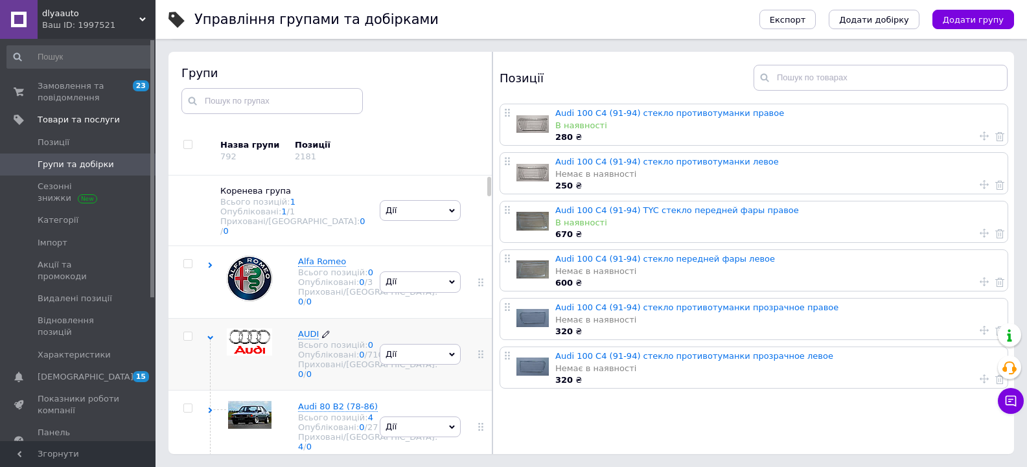
click at [309, 339] on span "AUDI" at bounding box center [308, 334] width 21 height 10
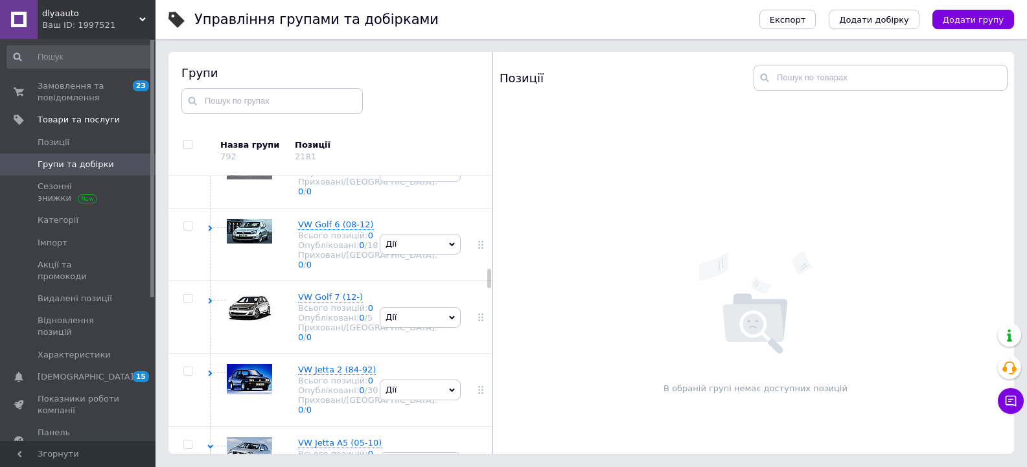
scroll to position [2722, 0]
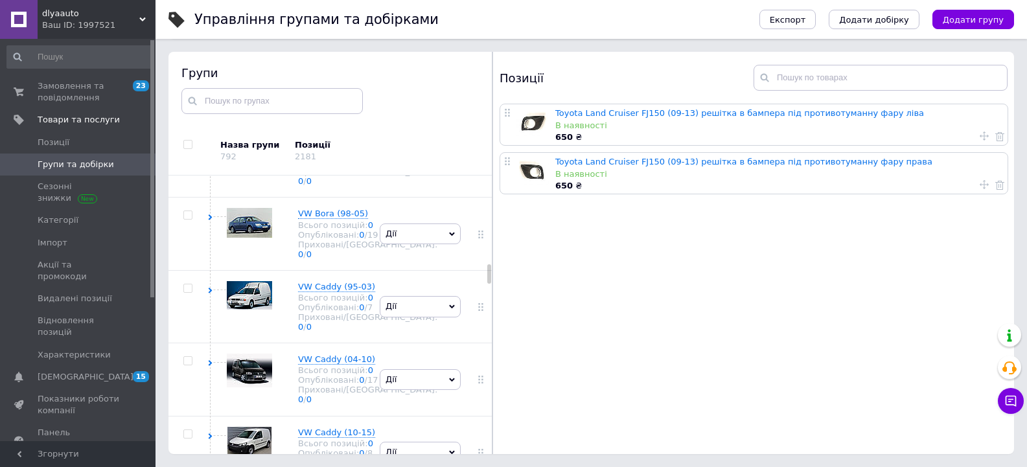
scroll to position [3111, 0]
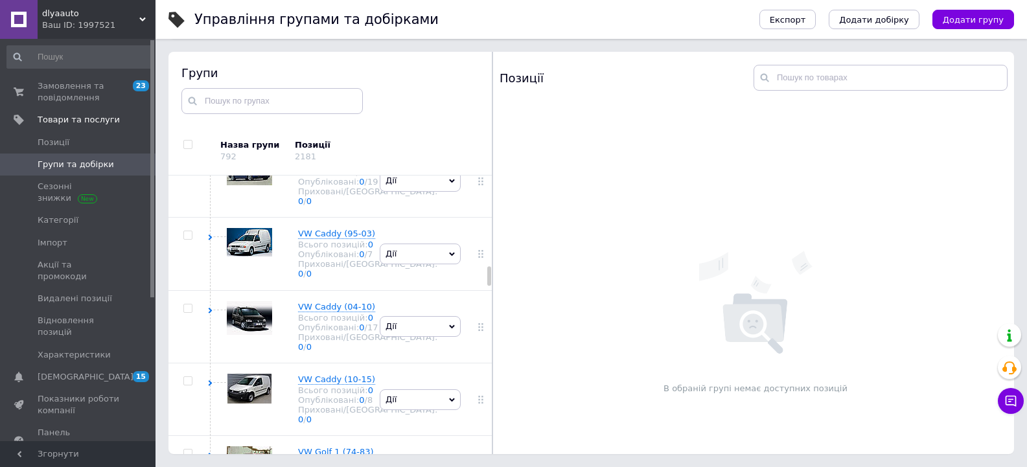
scroll to position [3240, 0]
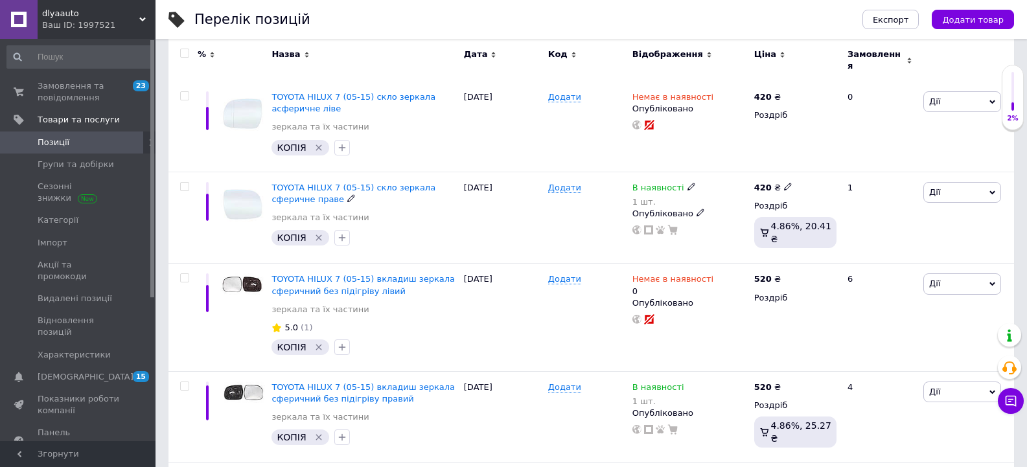
scroll to position [324, 0]
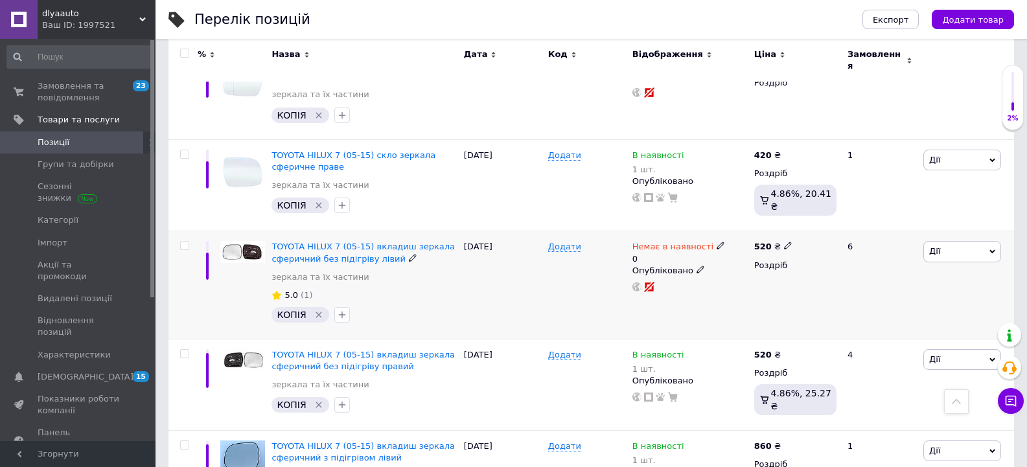
click at [657, 242] on span "Немає в наявності" at bounding box center [672, 249] width 81 height 14
drag, startPoint x: 743, startPoint y: 249, endPoint x: 743, endPoint y: 266, distance: 16.8
click at [743, 253] on li "В наявності" at bounding box center [788, 262] width 123 height 18
drag, startPoint x: 745, startPoint y: 277, endPoint x: 615, endPoint y: 277, distance: 130.3
click at [718, 277] on div "Немає в наявності 0 Наявність В наявності Немає в наявності Під замовлення Гото…" at bounding box center [689, 266] width 115 height 51
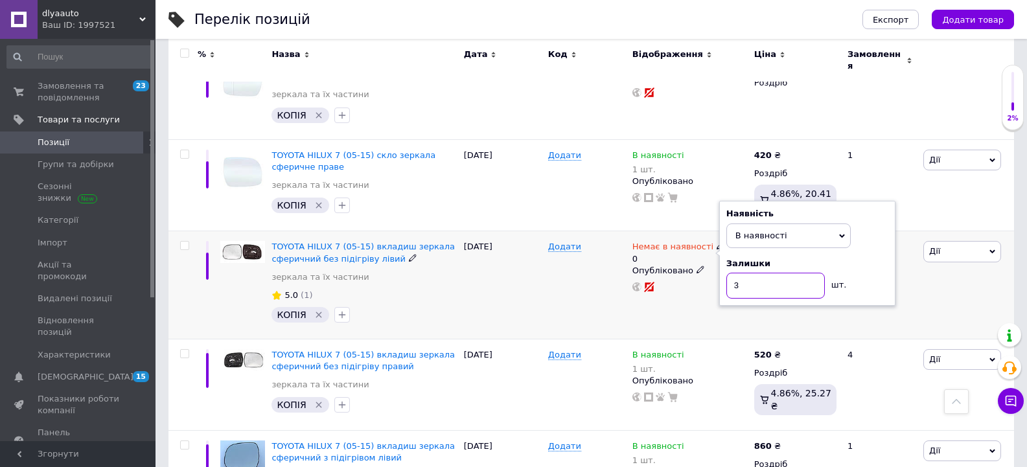
type input "3"
click at [546, 282] on div "Додати" at bounding box center [587, 285] width 84 height 108
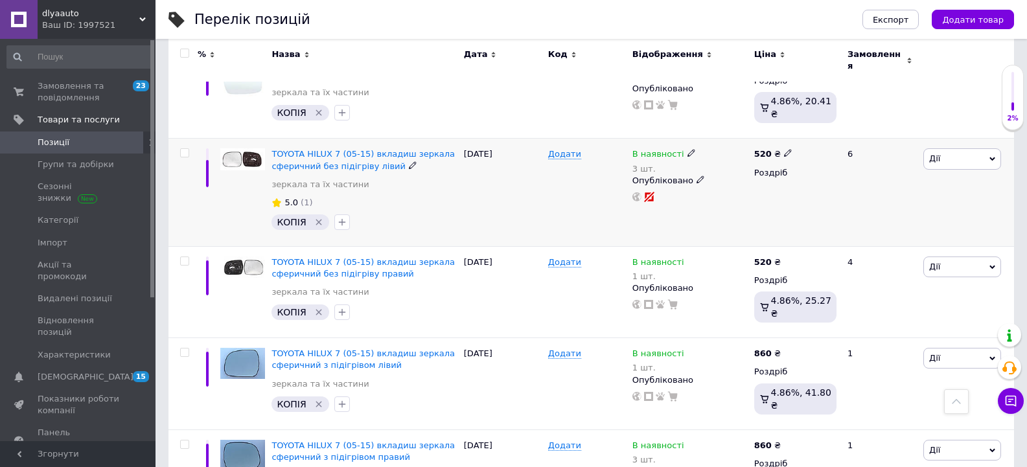
scroll to position [454, 0]
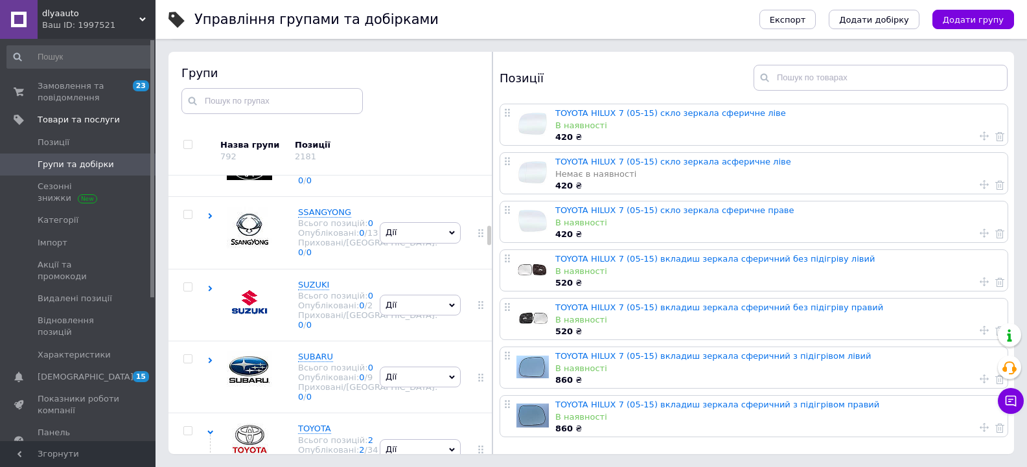
scroll to position [1769, 0]
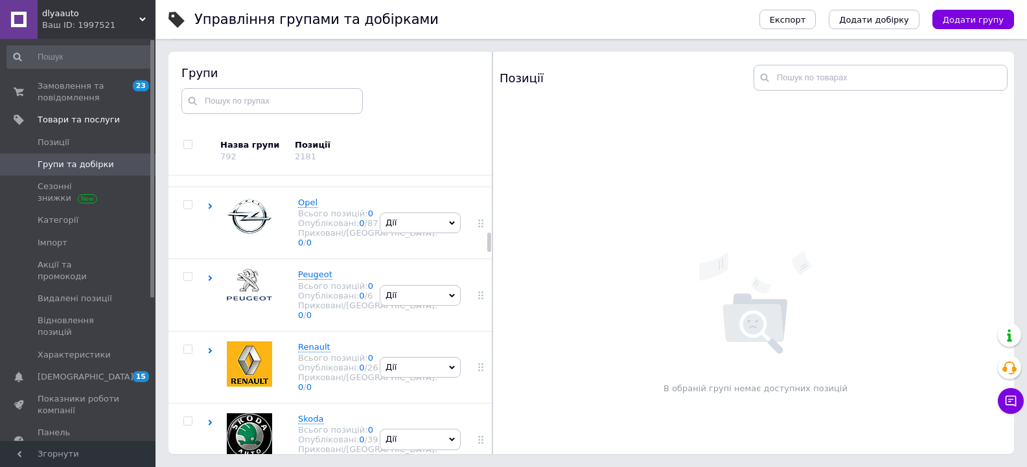
scroll to position [2288, 0]
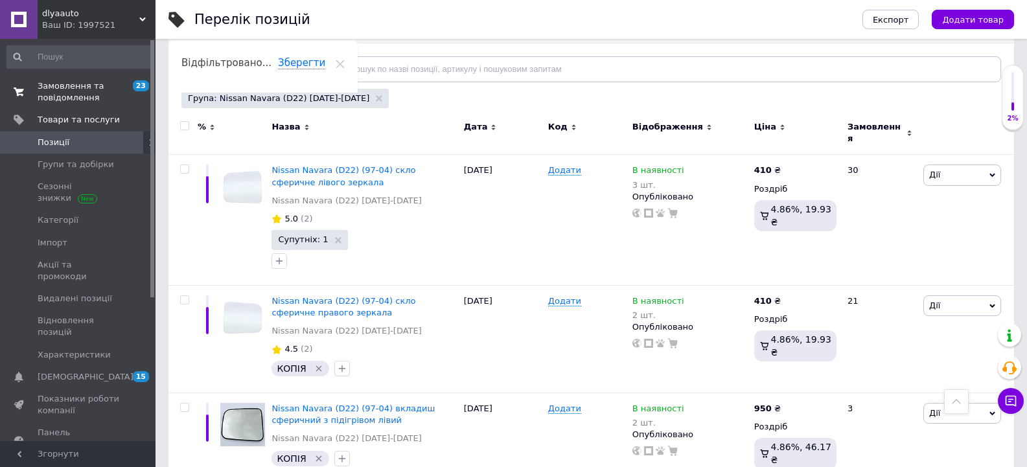
scroll to position [108, 0]
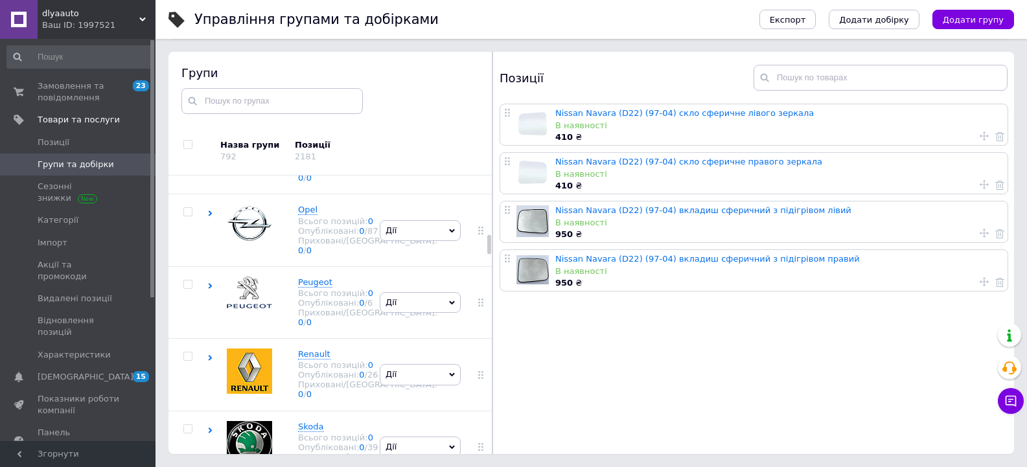
scroll to position [2382, 0]
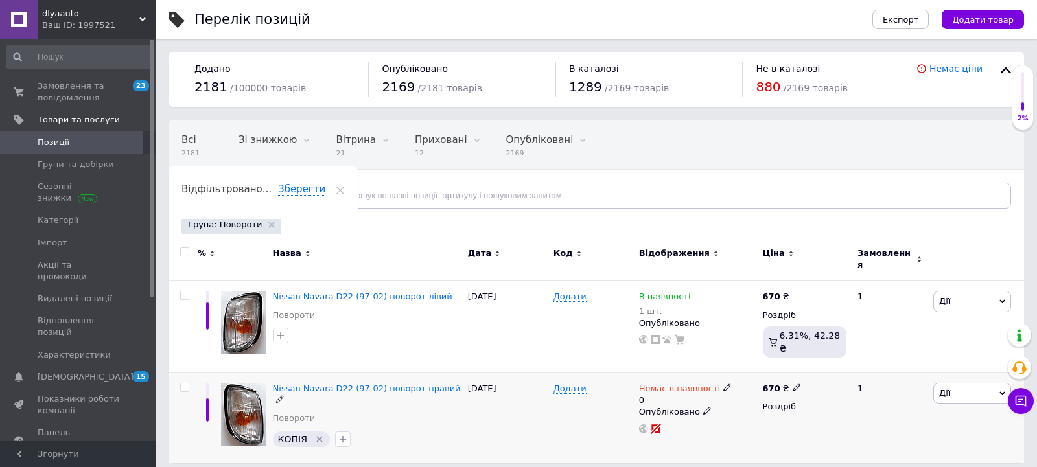
click at [688, 384] on span "Немає в наявності" at bounding box center [679, 391] width 81 height 14
click at [745, 395] on li "В наявності" at bounding box center [795, 404] width 123 height 18
drag, startPoint x: 752, startPoint y: 406, endPoint x: 724, endPoint y: 410, distance: 28.1
click at [730, 410] on div "Наявність В наявності Немає в наявності Під замовлення Готово до відправки Зали…" at bounding box center [814, 395] width 176 height 105
type input "1"
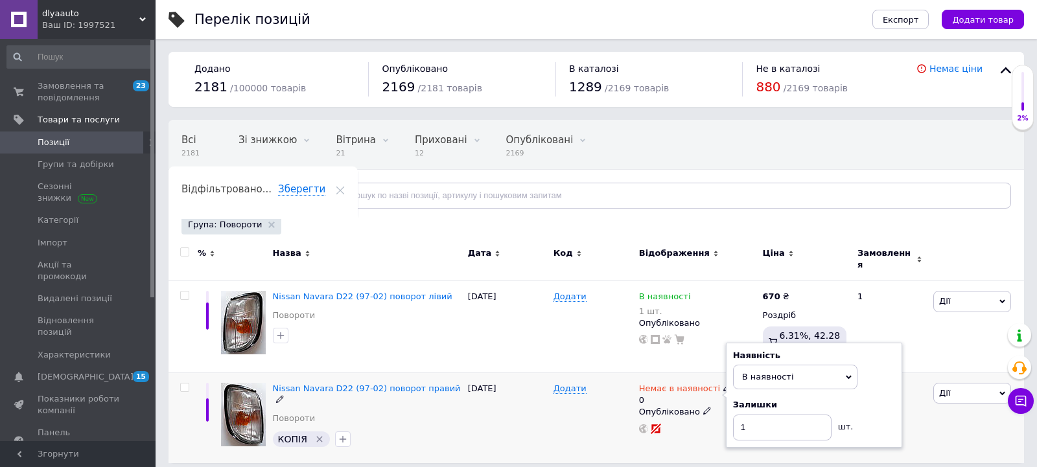
click at [582, 413] on div "Додати" at bounding box center [593, 418] width 86 height 90
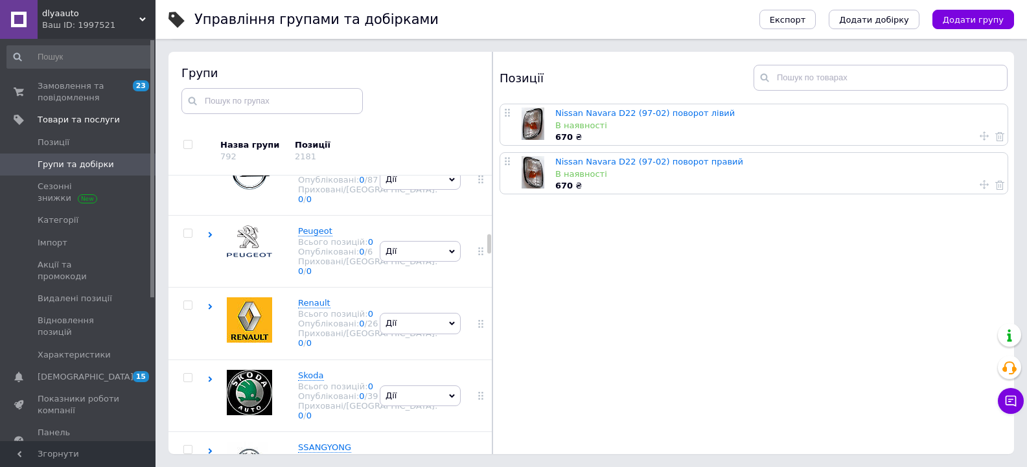
scroll to position [2386, 0]
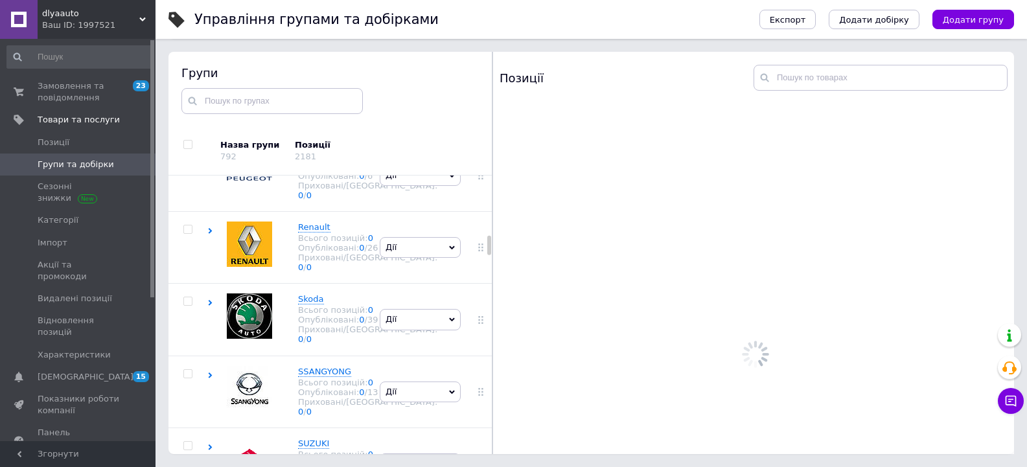
scroll to position [2451, 0]
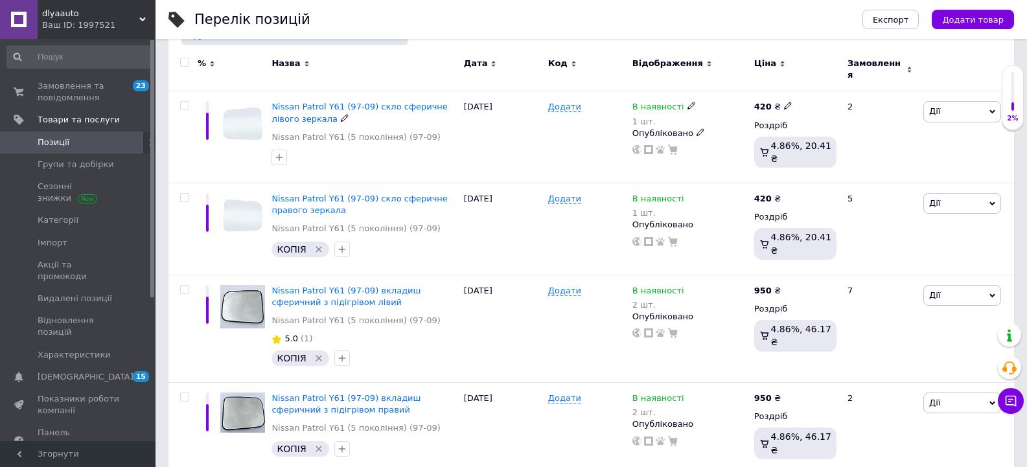
scroll to position [194, 0]
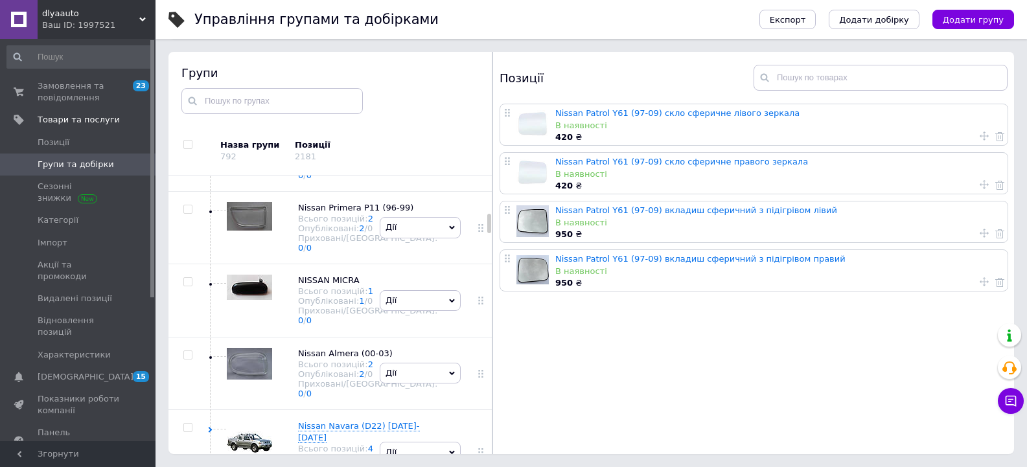
scroll to position [1483, 0]
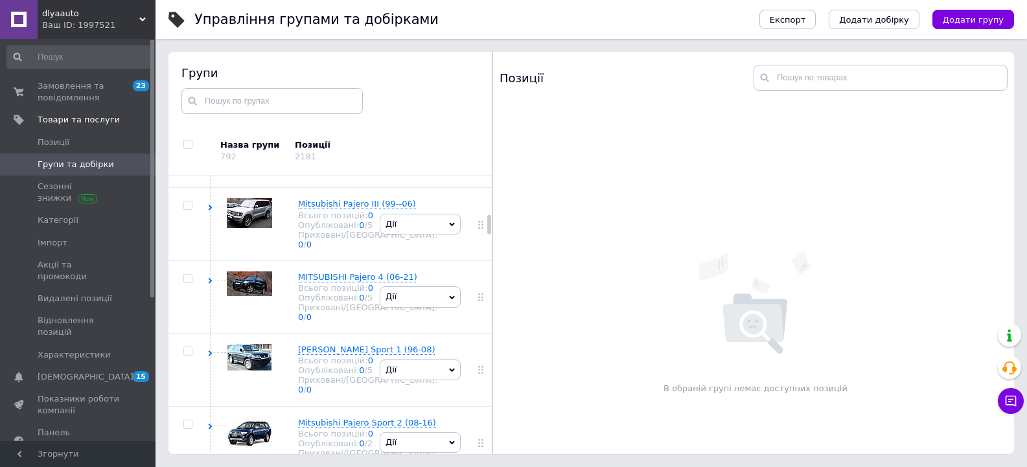
scroll to position [1795, 0]
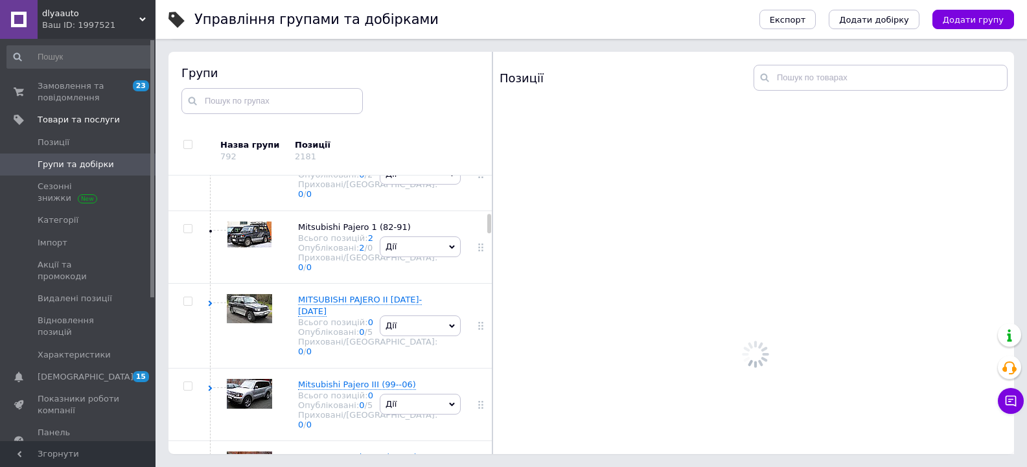
scroll to position [1925, 0]
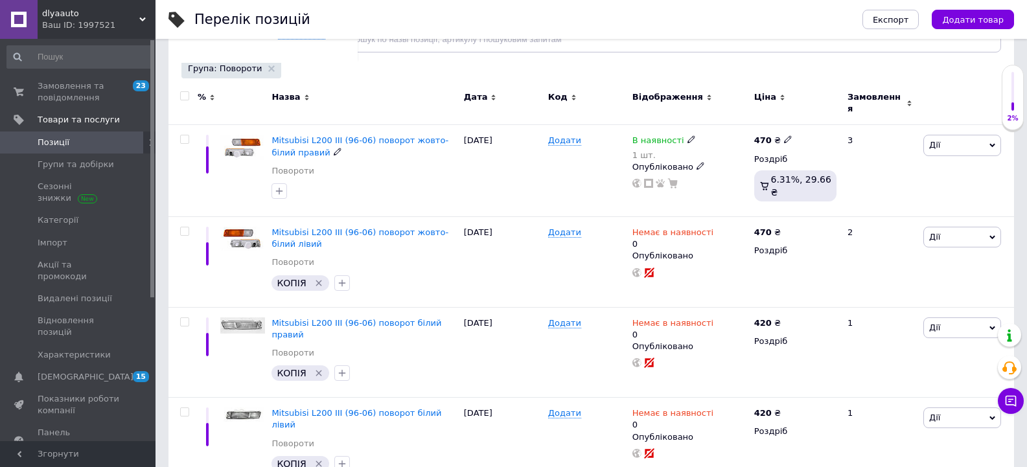
scroll to position [157, 0]
click at [686, 318] on span "Немає в наявності" at bounding box center [672, 325] width 81 height 14
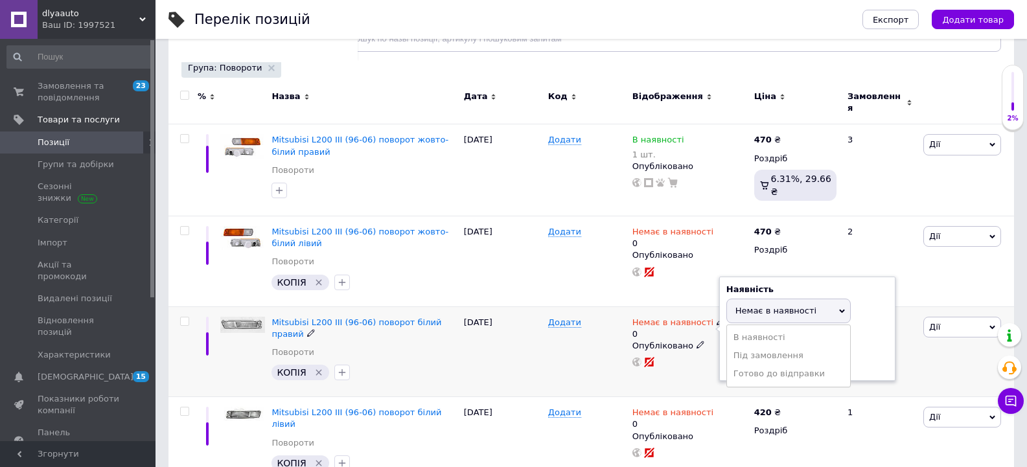
drag, startPoint x: 737, startPoint y: 328, endPoint x: 736, endPoint y: 342, distance: 13.7
click at [737, 329] on li "В наявності" at bounding box center [788, 338] width 123 height 18
drag, startPoint x: 748, startPoint y: 345, endPoint x: 730, endPoint y: 350, distance: 18.9
click at [730, 350] on input "0" at bounding box center [775, 361] width 98 height 26
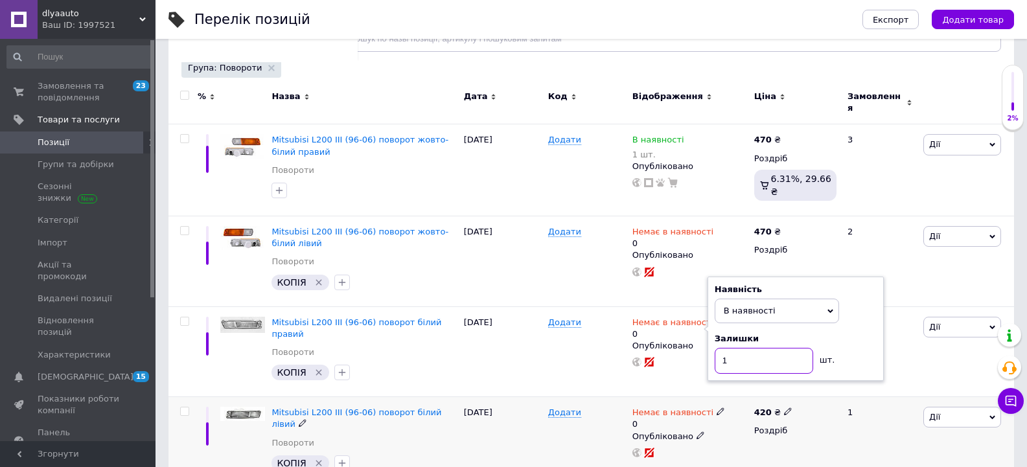
type input "1"
click at [688, 408] on span "Немає в наявності" at bounding box center [672, 415] width 81 height 14
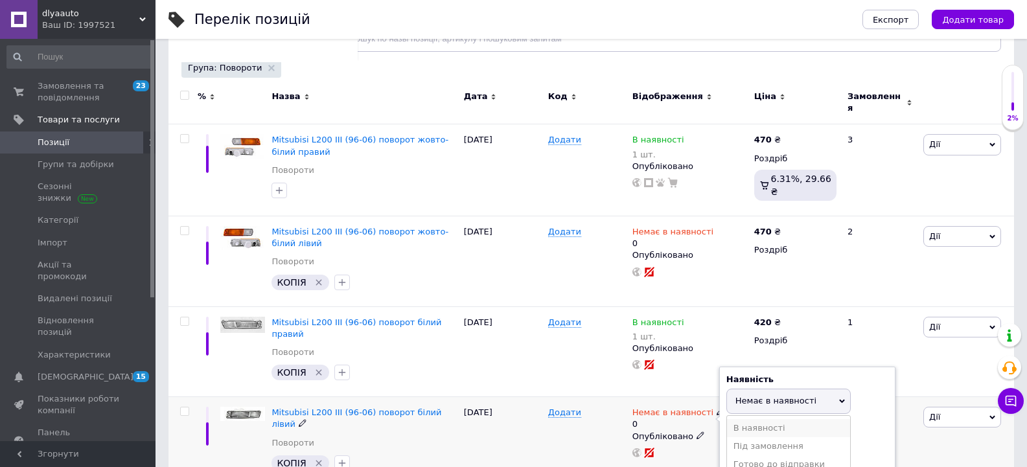
click at [767, 419] on li "В наявності" at bounding box center [788, 428] width 123 height 18
drag, startPoint x: 743, startPoint y: 423, endPoint x: 675, endPoint y: 432, distance: 68.6
click at [693, 432] on div "Немає в наявності 0 Наявність В наявності Немає в наявності Під замовлення Гото…" at bounding box center [689, 432] width 115 height 51
type input "1"
click at [575, 432] on div "Додати" at bounding box center [587, 442] width 84 height 90
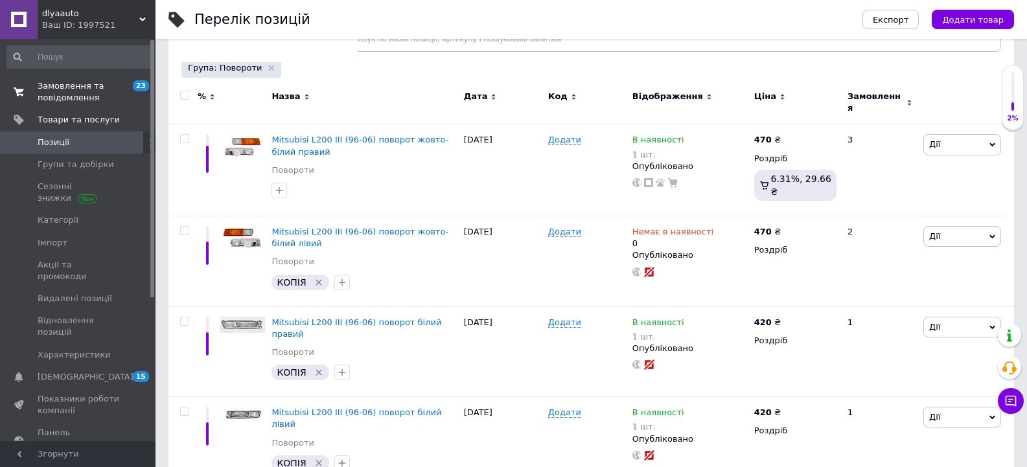
click at [86, 96] on span "Замовлення та повідомлення" at bounding box center [79, 91] width 82 height 23
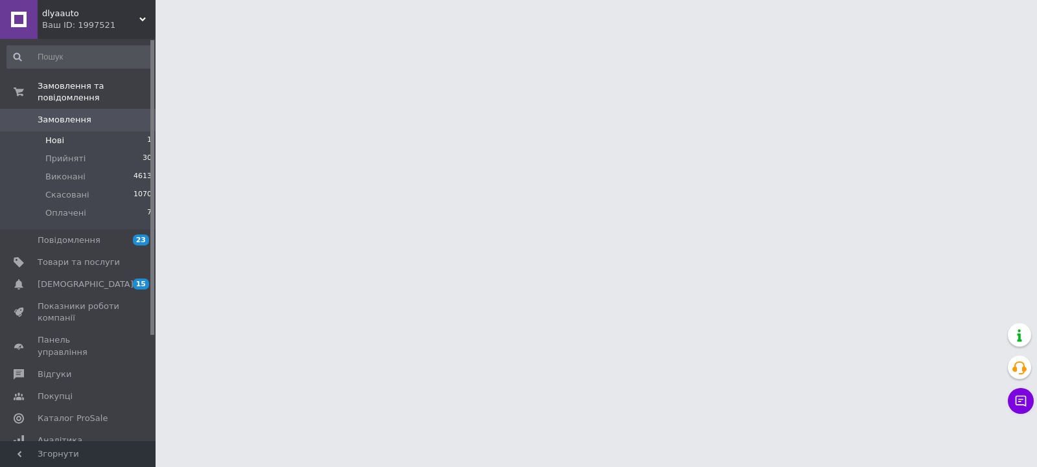
click at [84, 132] on li "Нові 1" at bounding box center [79, 141] width 159 height 18
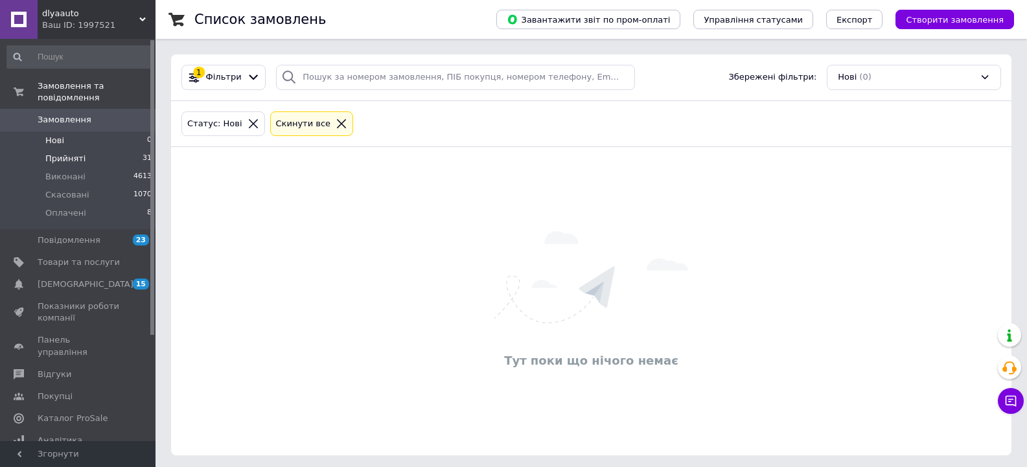
click at [95, 150] on li "Прийняті 31" at bounding box center [79, 159] width 159 height 18
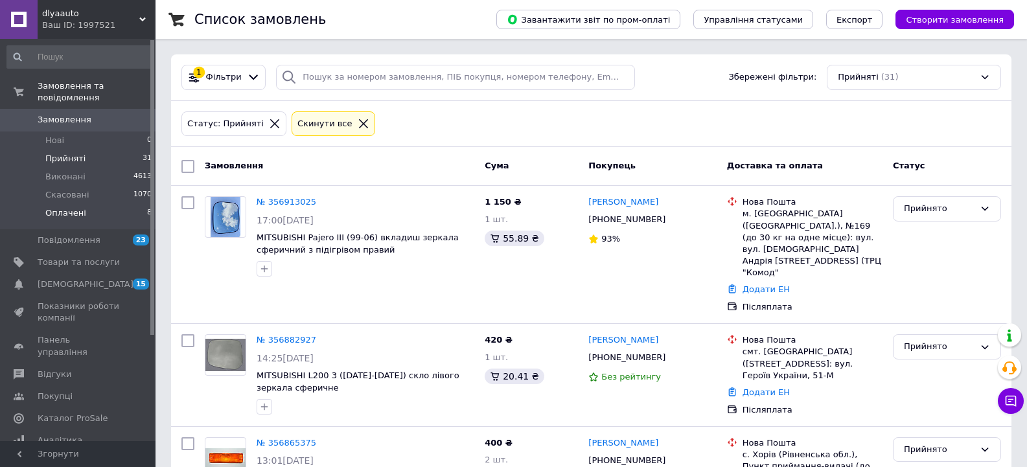
click at [104, 204] on li "Оплачені 8" at bounding box center [79, 216] width 159 height 25
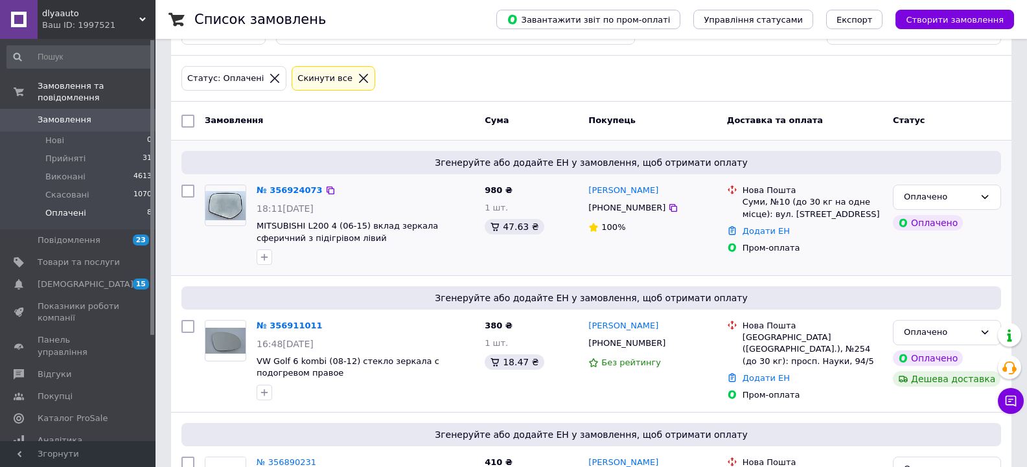
scroll to position [65, 0]
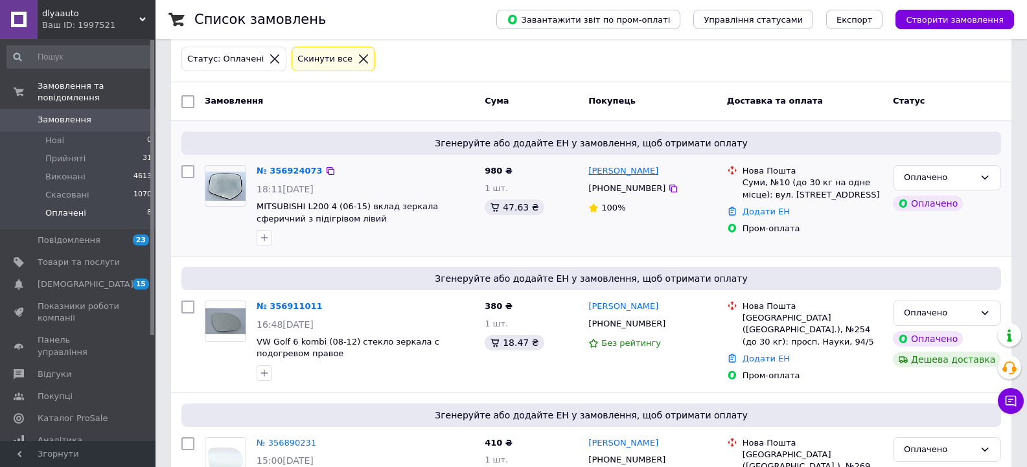
click at [648, 176] on link "[PERSON_NAME]" at bounding box center [623, 171] width 70 height 12
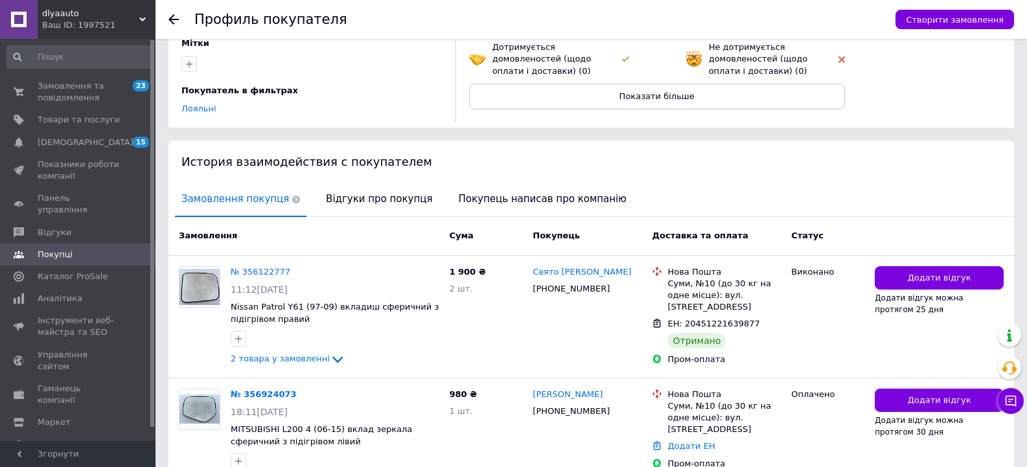
scroll to position [194, 0]
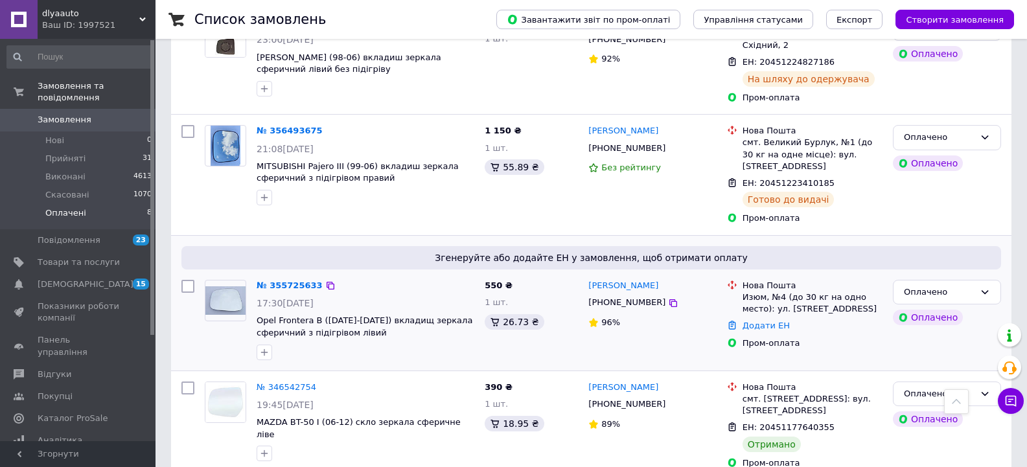
scroll to position [723, 0]
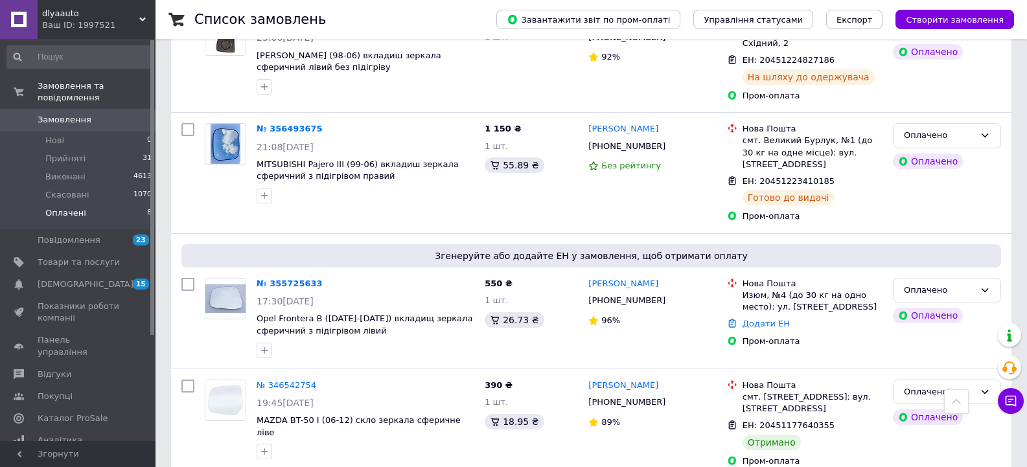
click at [106, 204] on li "Оплачені 8" at bounding box center [79, 216] width 159 height 25
